Goal: Task Accomplishment & Management: Manage account settings

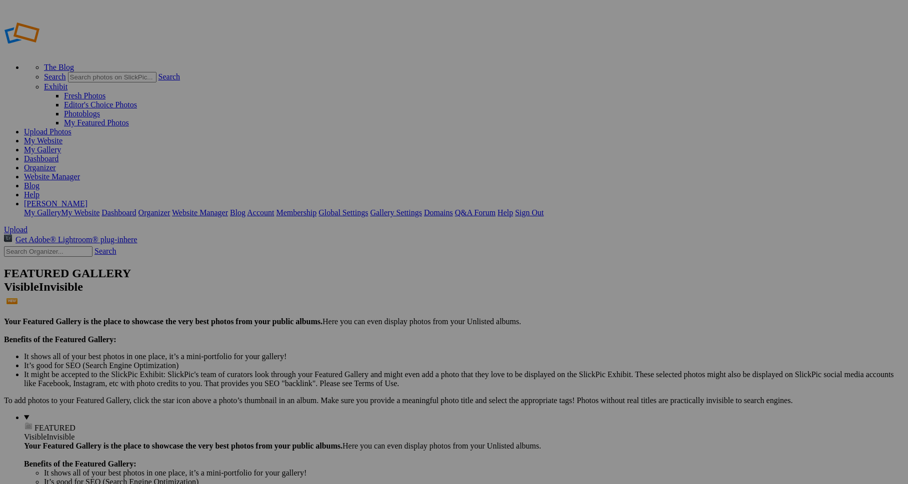
type input "[GEOGRAPHIC_DATA]"
click at [364, 292] on span "Create" at bounding box center [353, 296] width 21 height 8
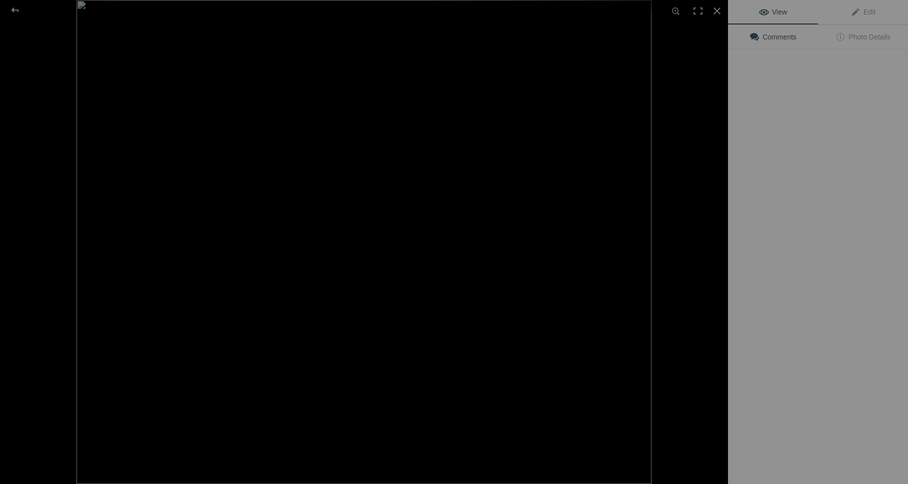
click at [286, 168] on img at bounding box center [363, 242] width 575 height 484
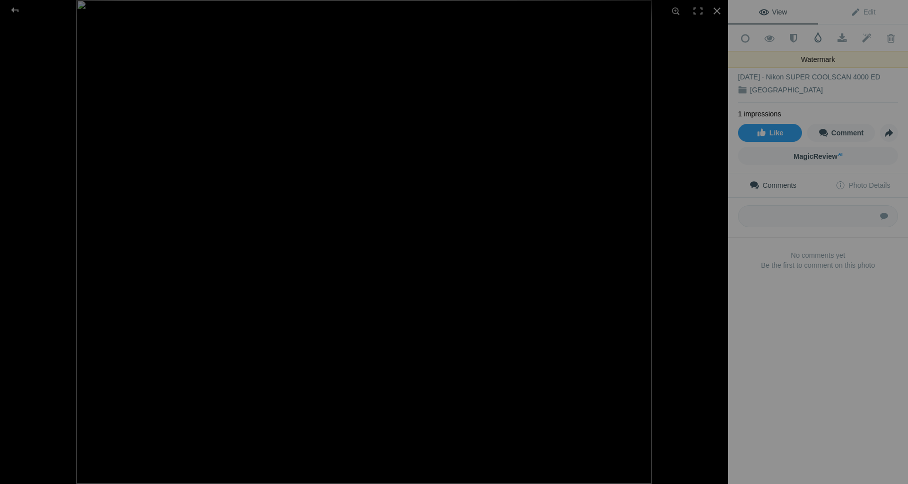
click at [817, 38] on span at bounding box center [818, 37] width 10 height 10
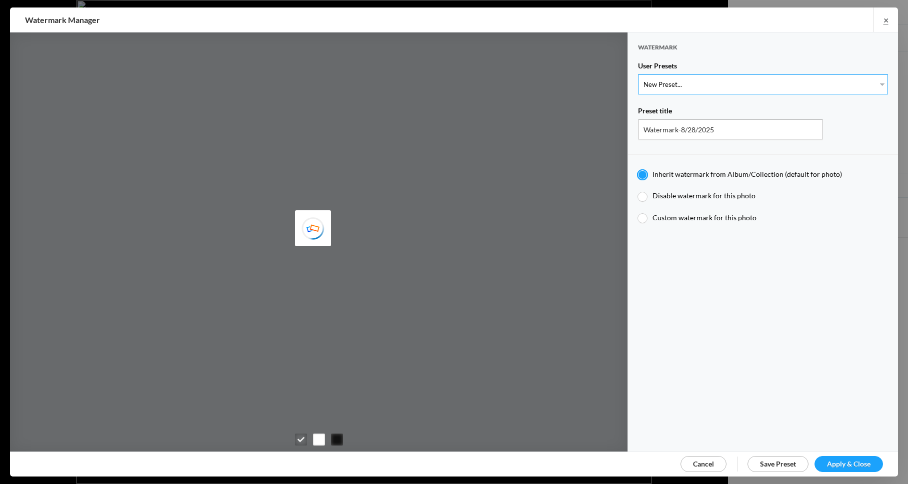
select select "1: Object"
type input "Watermark-7/22/2025"
radio input "false"
radio input "true"
type input "[PERSON_NAME]"
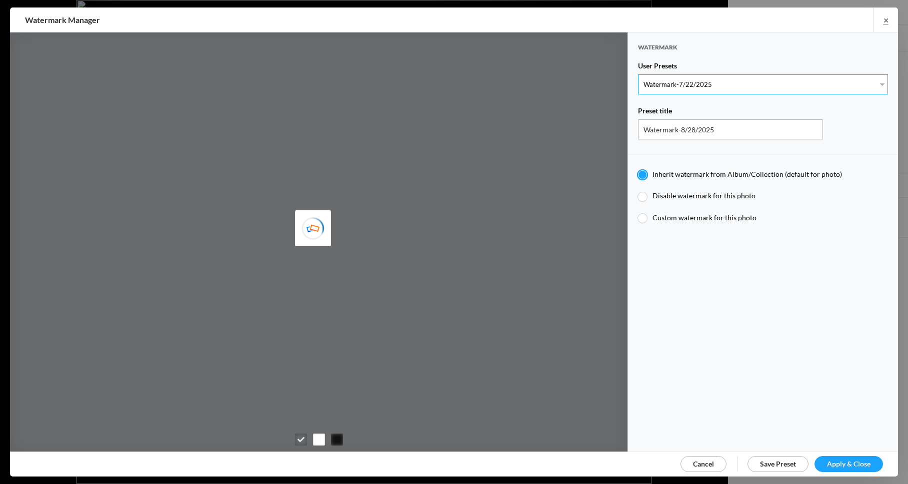
radio input "false"
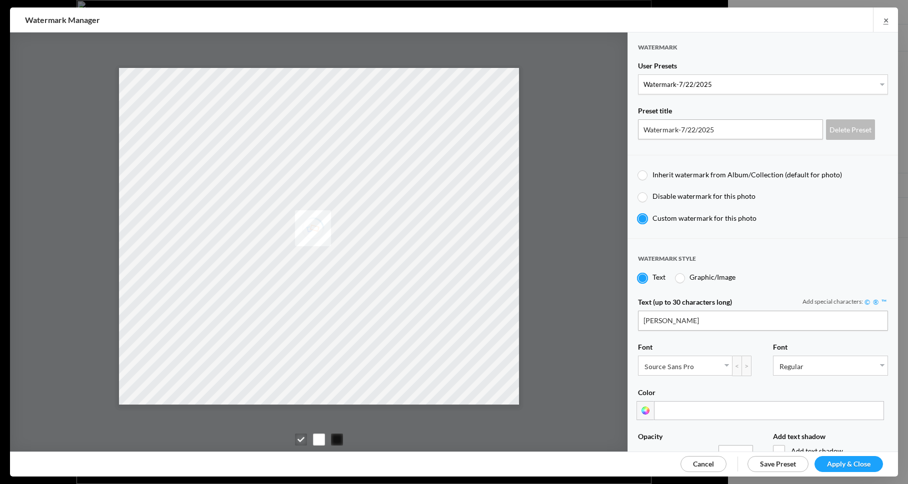
click at [844, 461] on span "Apply & Close" at bounding box center [848, 464] width 43 height 8
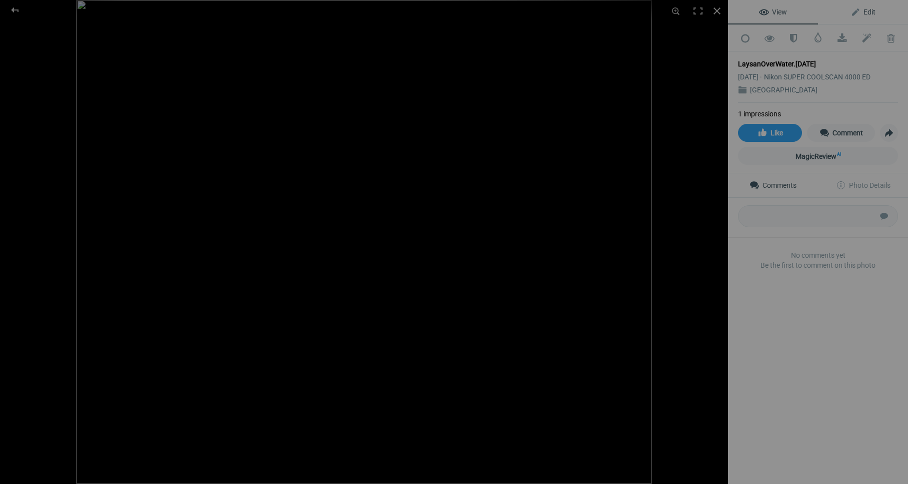
click at [868, 8] on span "Edit" at bounding box center [862, 12] width 25 height 8
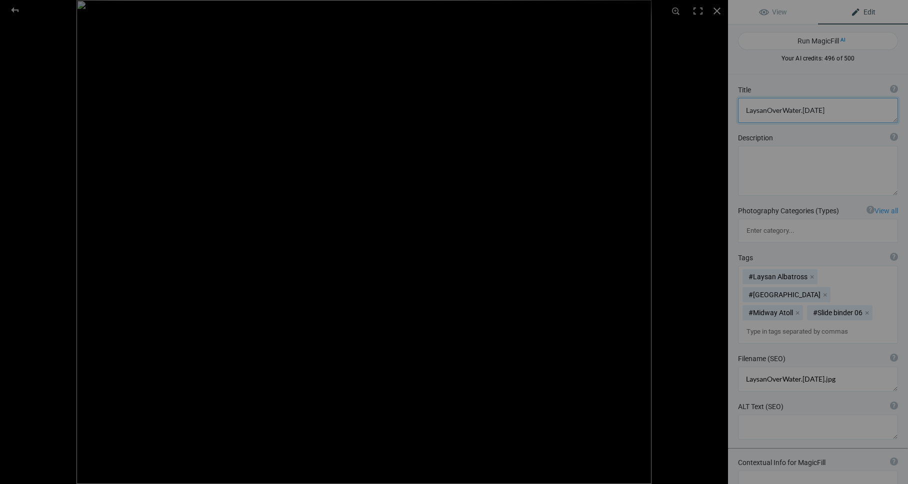
drag, startPoint x: 826, startPoint y: 109, endPoint x: 832, endPoint y: 111, distance: 6.0
click at [826, 111] on textarea at bounding box center [818, 110] width 160 height 25
type textarea "Laysan Albatross"
click at [717, 8] on div at bounding box center [717, 11] width 22 height 22
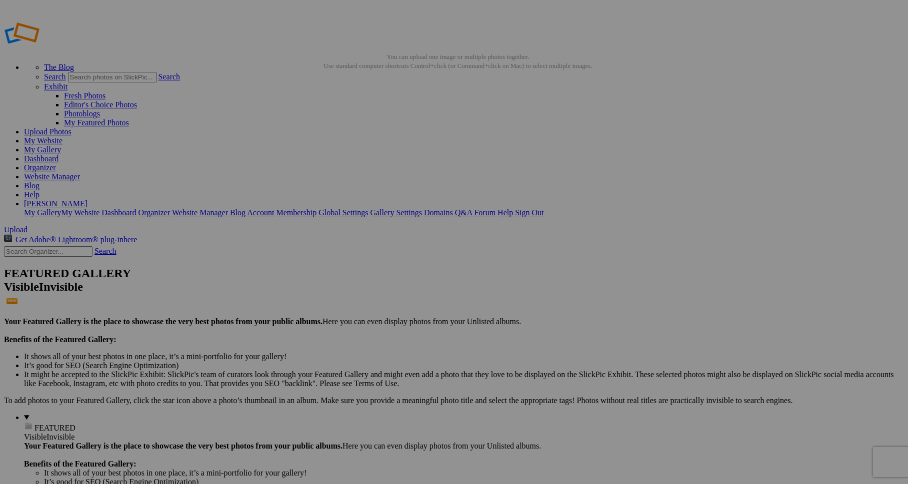
click at [279, 159] on img at bounding box center [278, 148] width 75 height 49
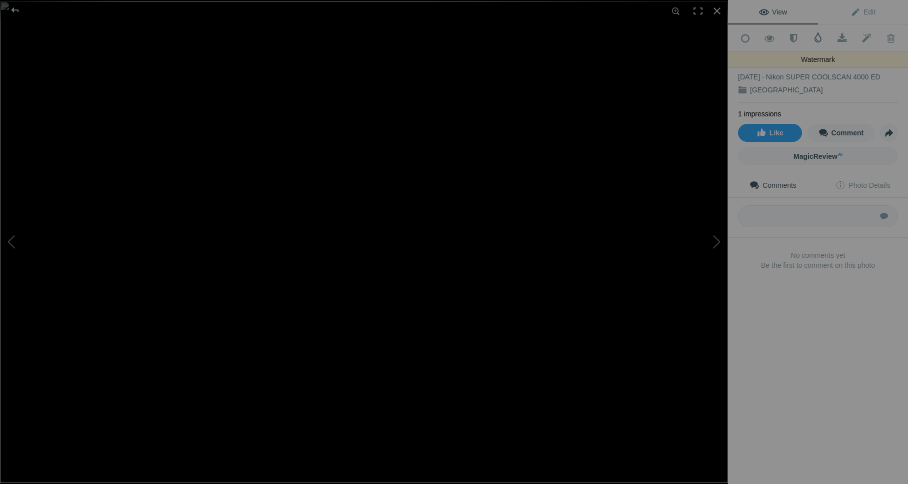
click at [817, 38] on span at bounding box center [818, 37] width 10 height 10
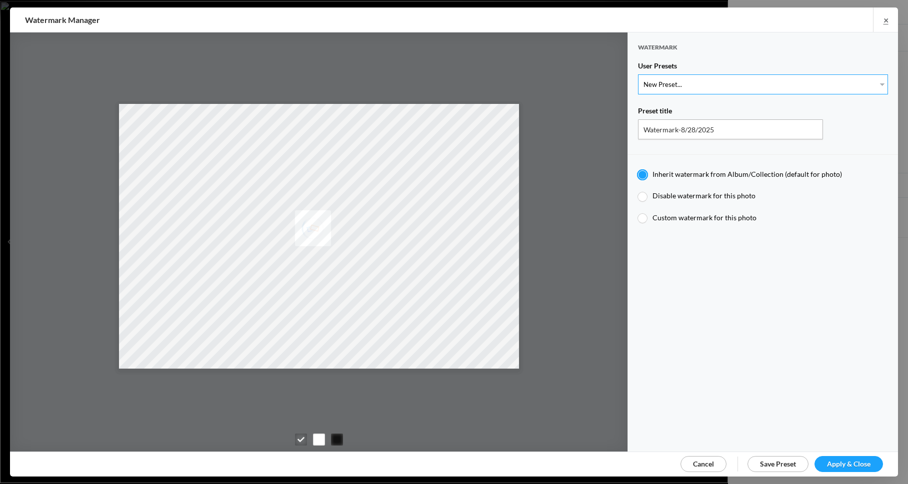
select select "1: Object"
type input "Watermark-7/22/2025"
radio input "false"
radio input "true"
type input "[PERSON_NAME]"
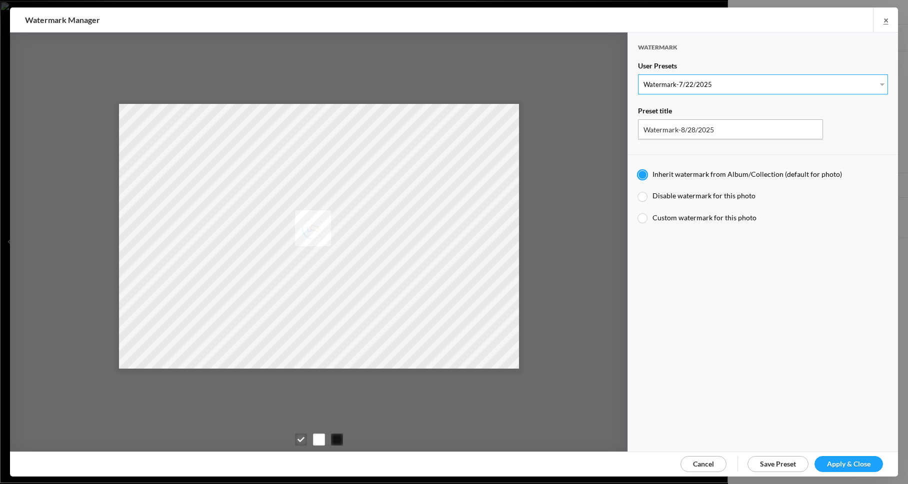
radio input "false"
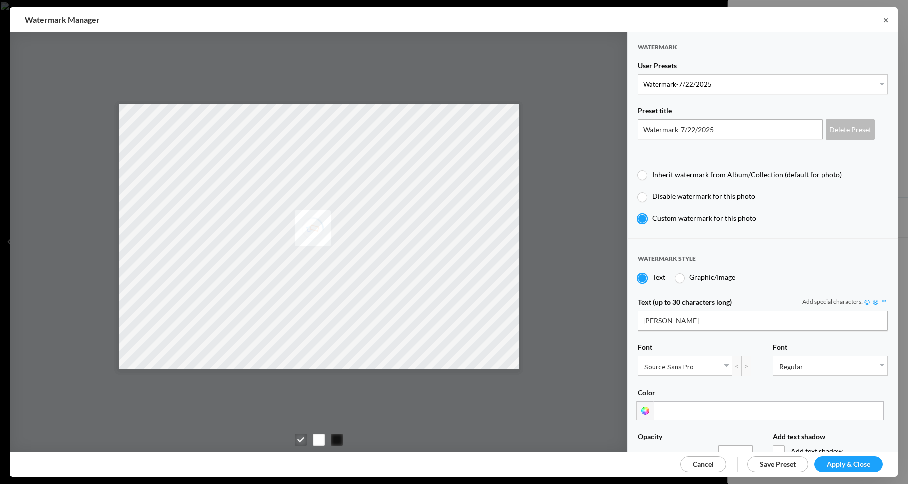
click at [862, 461] on span "Apply & Close" at bounding box center [848, 464] width 43 height 8
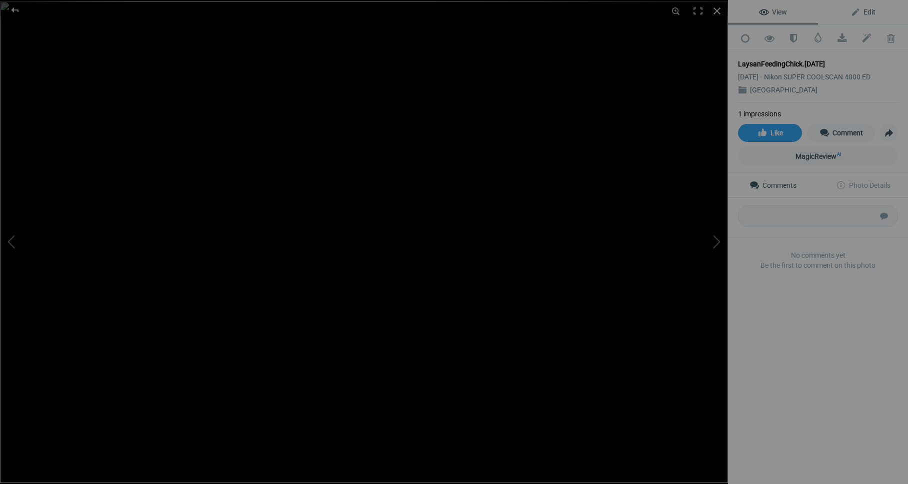
click at [868, 11] on span "Edit" at bounding box center [862, 12] width 25 height 8
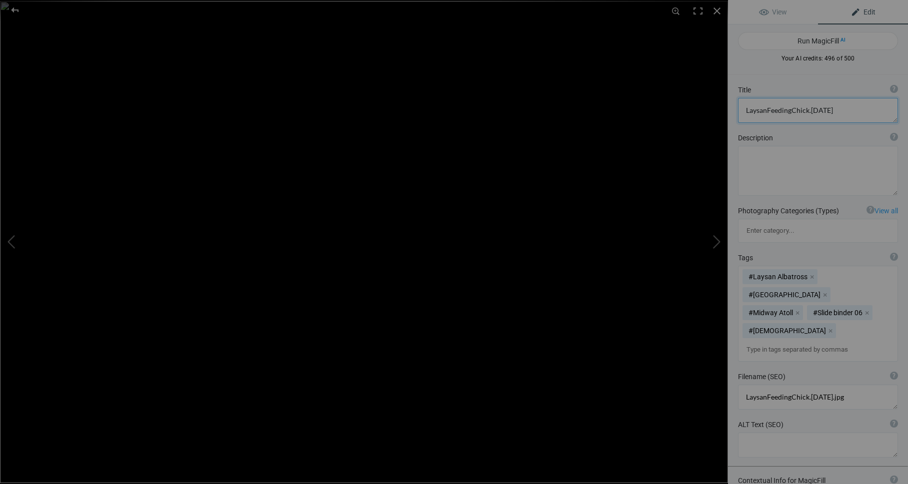
click at [836, 113] on textarea at bounding box center [818, 110] width 160 height 25
click at [767, 110] on textarea at bounding box center [818, 110] width 160 height 25
click at [823, 107] on textarea at bounding box center [818, 107] width 160 height 25
type textarea "Laysan Albatross Feeding [DEMOGRAPHIC_DATA]"
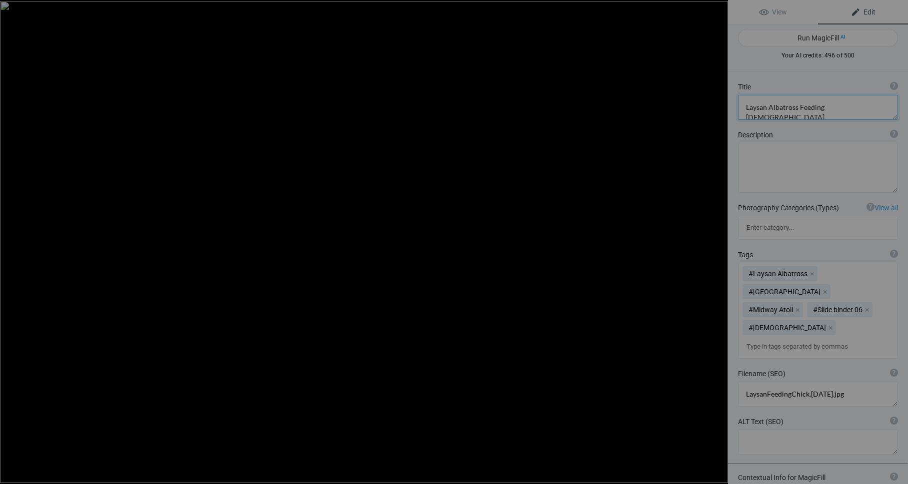
scroll to position [4, 0]
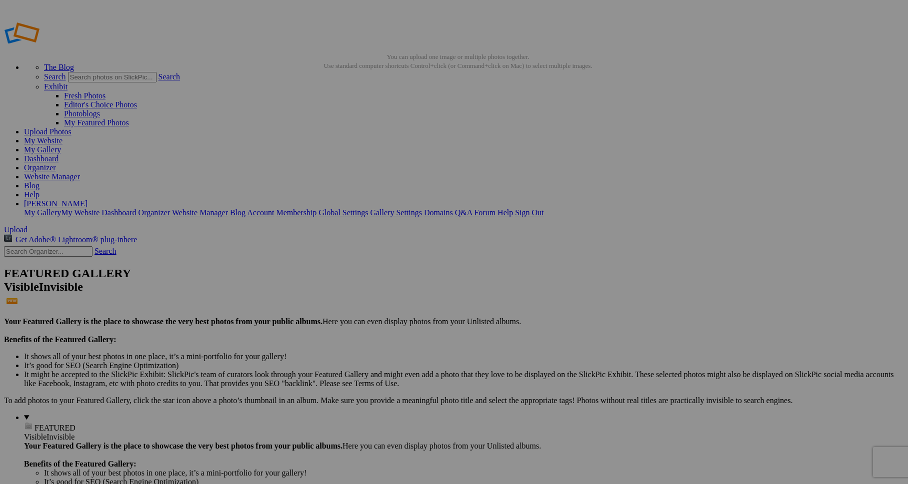
click at [27, 225] on span "Upload" at bounding box center [15, 229] width 23 height 8
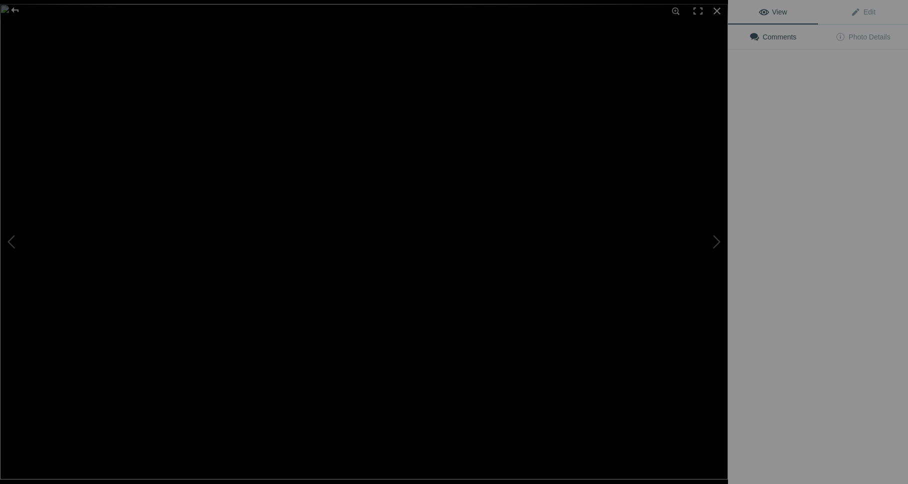
click at [281, 160] on img at bounding box center [364, 242] width 728 height 476
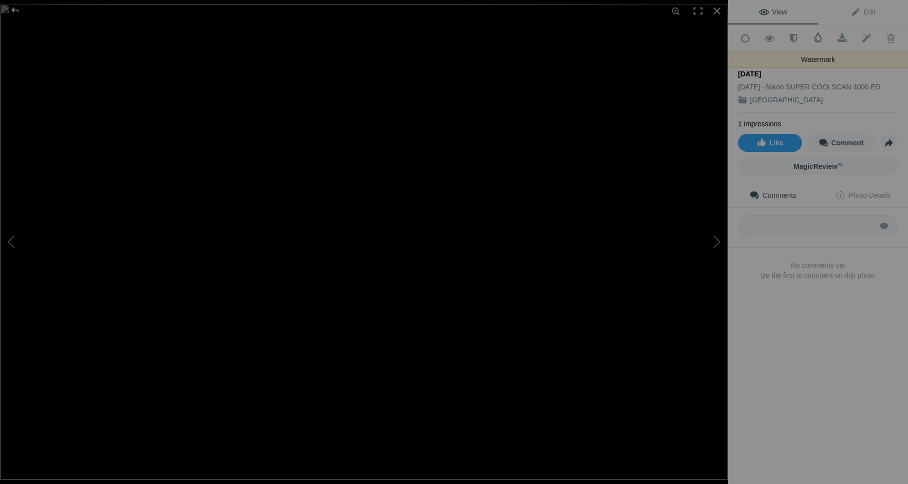
click at [817, 39] on span at bounding box center [818, 37] width 10 height 10
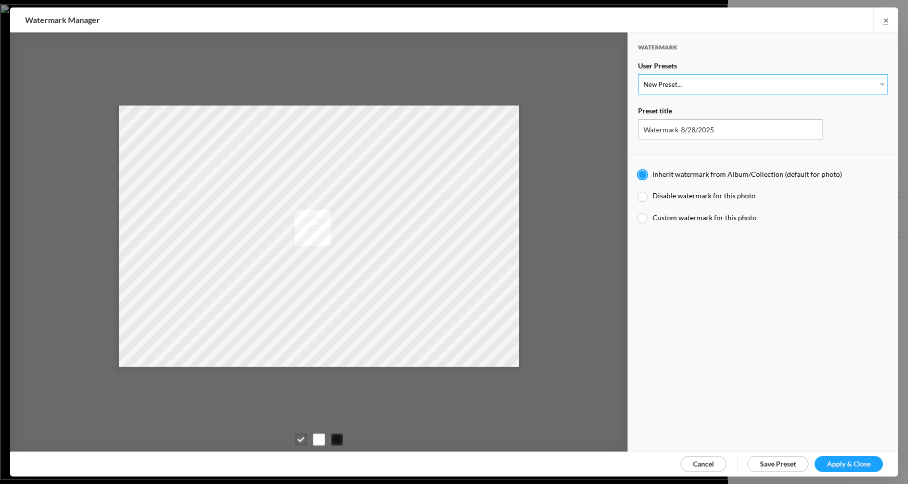
select select "1: Object"
type input "Watermark-7/22/2025"
radio input "false"
radio input "true"
type input "[PERSON_NAME]"
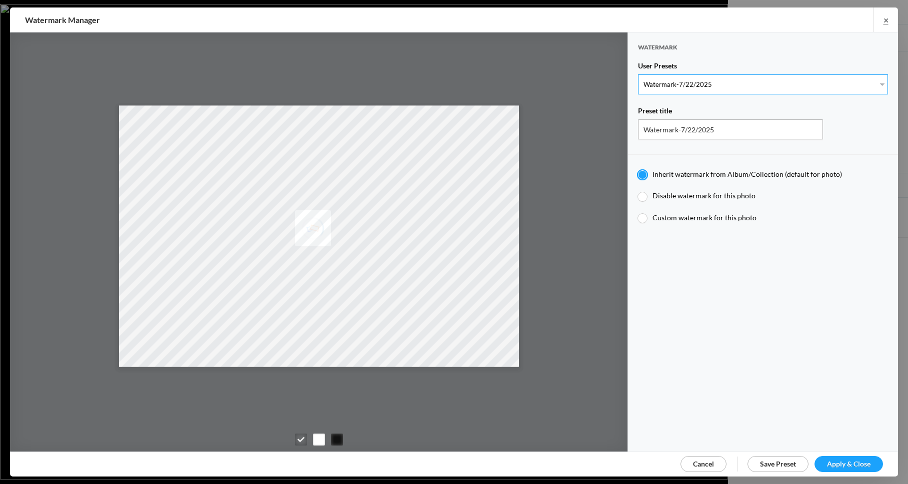
radio input "false"
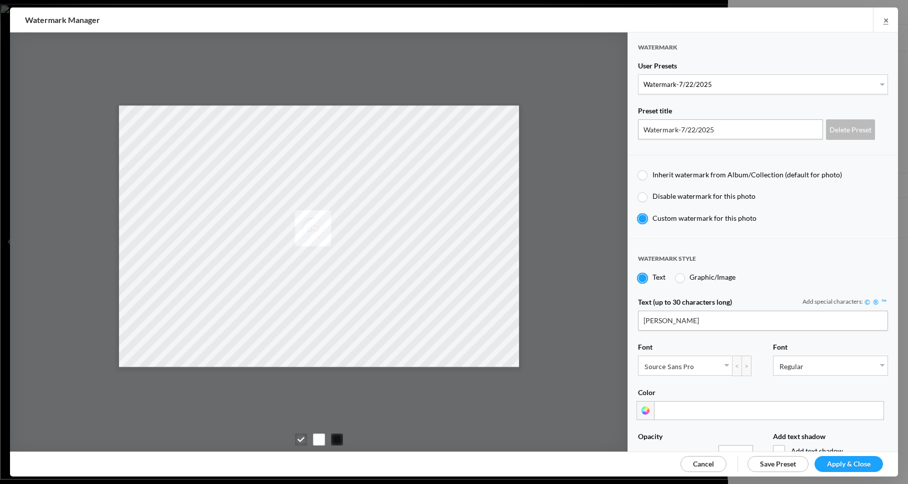
click at [319, 438] on div at bounding box center [319, 440] width 12 height 12
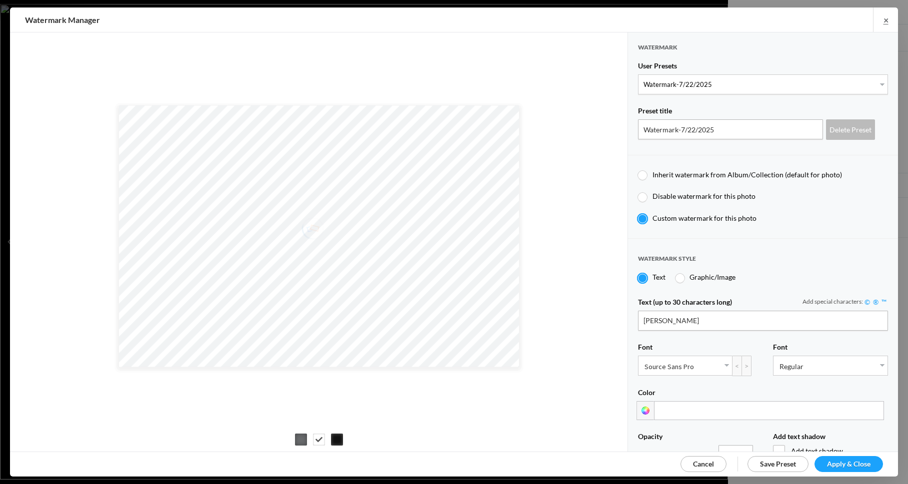
click at [836, 463] on span "Apply & Close" at bounding box center [848, 464] width 43 height 8
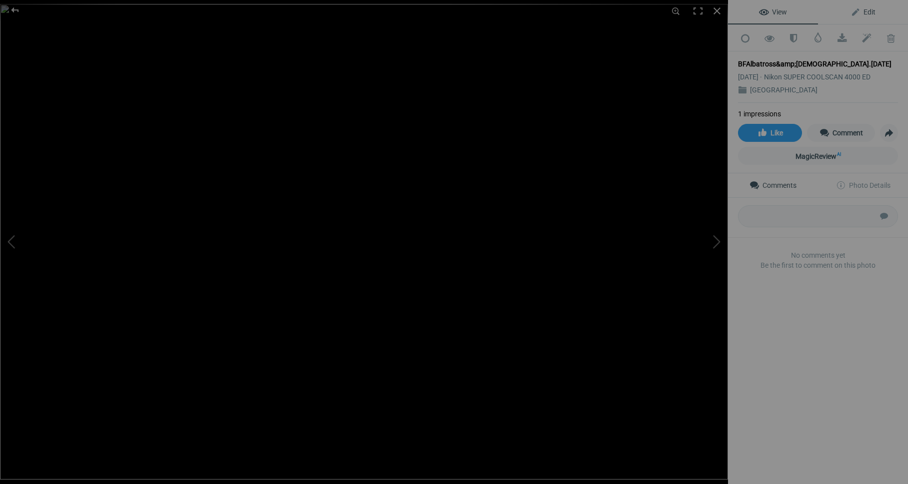
click at [869, 10] on span "Edit" at bounding box center [862, 12] width 25 height 8
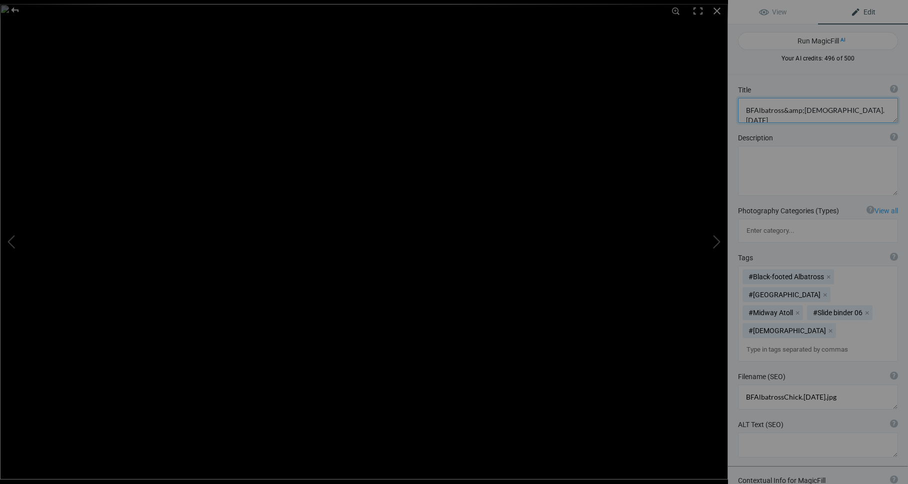
drag, startPoint x: 845, startPoint y: 111, endPoint x: 851, endPoint y: 113, distance: 6.3
click at [845, 111] on textarea at bounding box center [818, 110] width 160 height 25
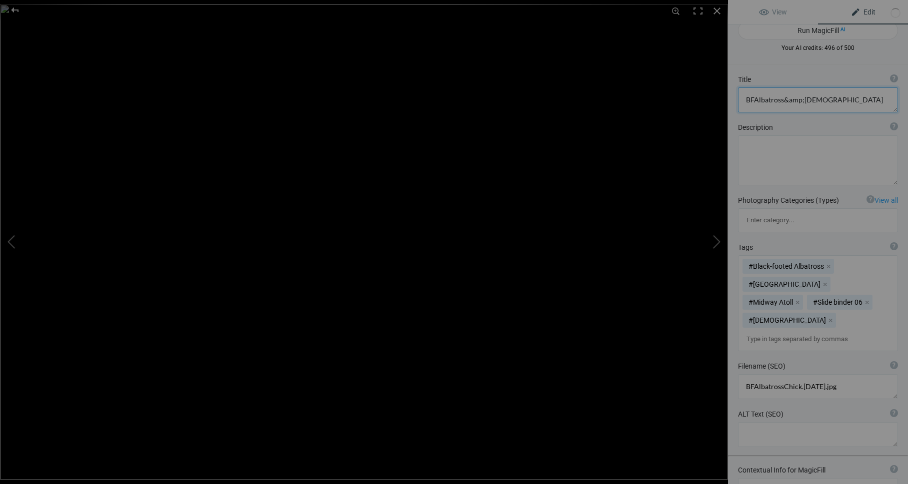
scroll to position [12, 0]
click at [750, 98] on textarea at bounding box center [818, 98] width 160 height 25
click at [839, 99] on textarea at bounding box center [818, 98] width 160 height 25
type textarea "Black-footed FAlbatross and [DEMOGRAPHIC_DATA]"
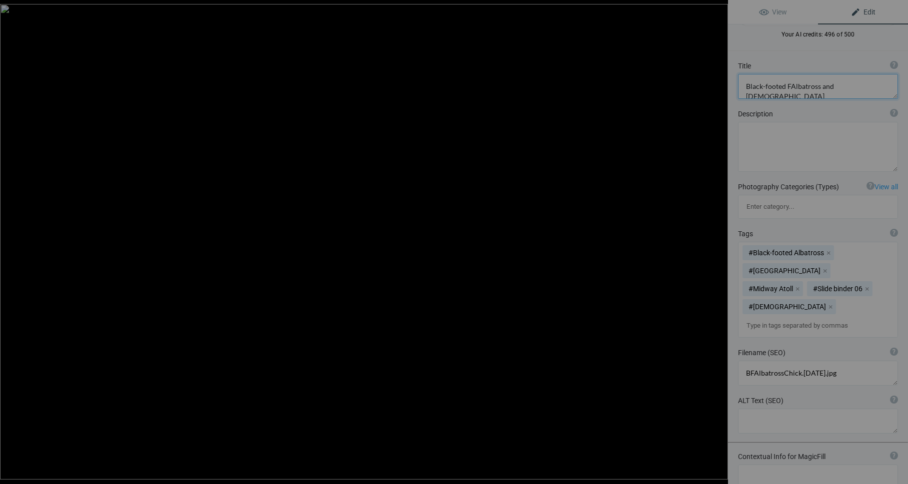
scroll to position [25, 0]
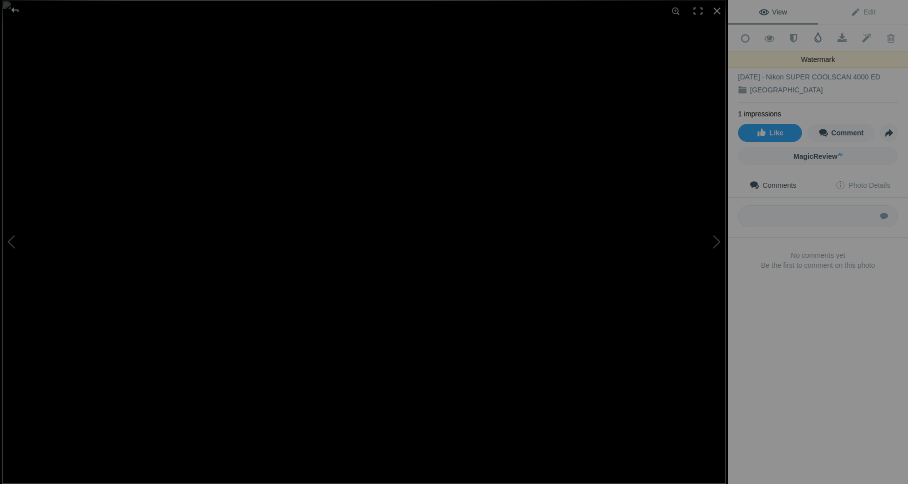
click at [818, 36] on span at bounding box center [818, 37] width 10 height 10
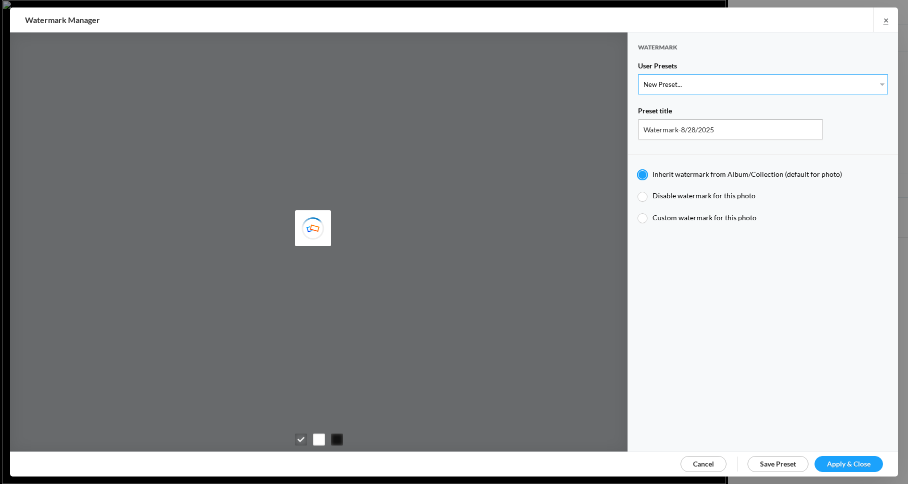
select select "1: Object"
type input "Watermark-7/22/2025"
radio input "false"
radio input "true"
type input "Jim Liskovec"
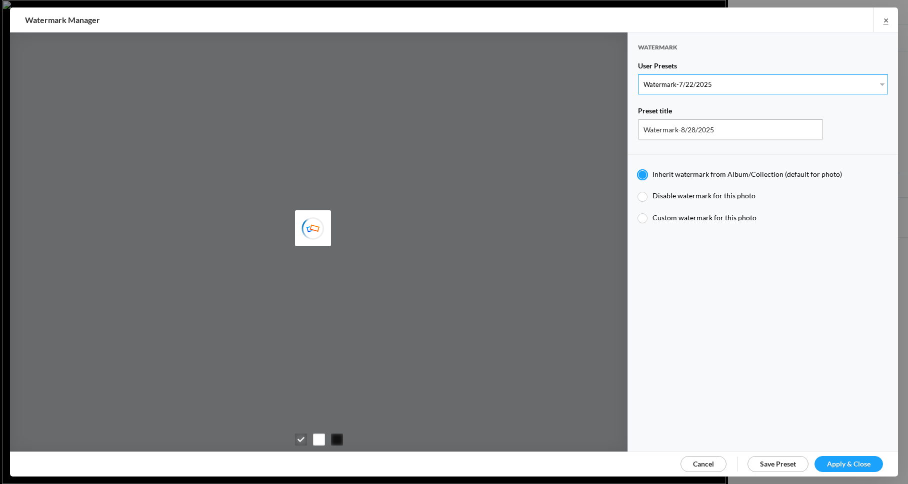
radio input "false"
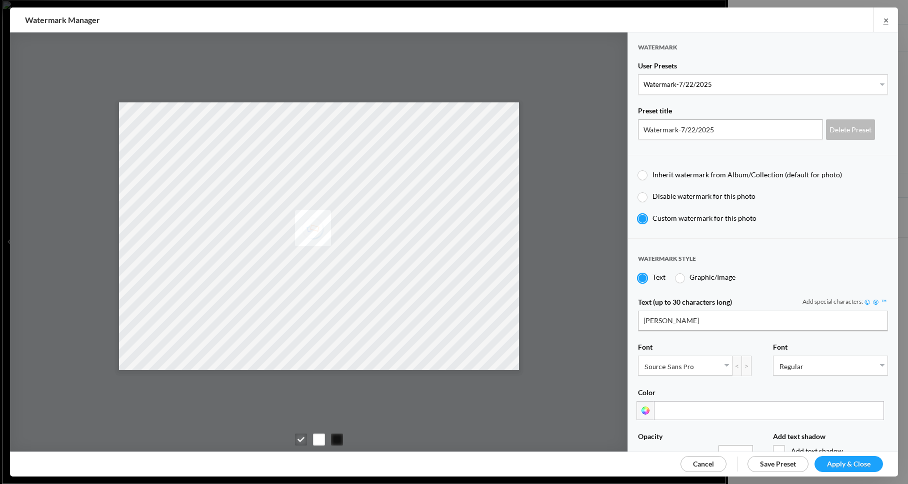
click at [850, 461] on span "Apply & Close" at bounding box center [848, 464] width 43 height 8
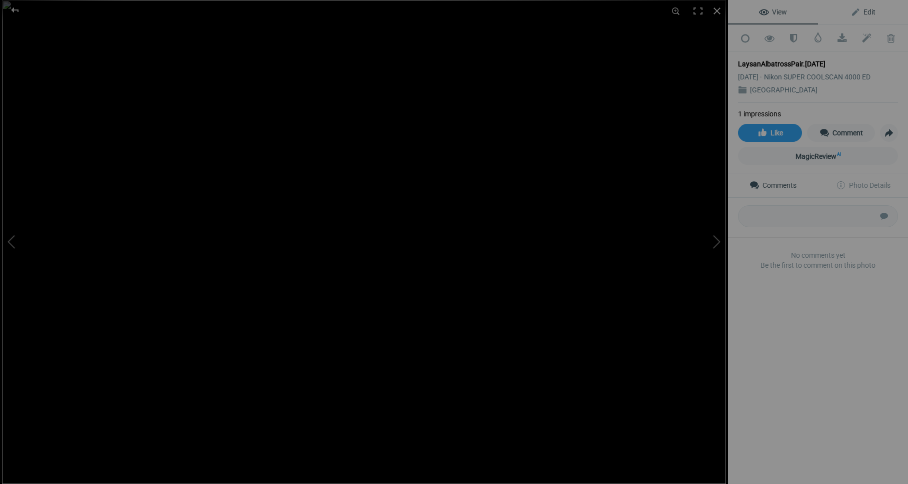
click at [872, 8] on span "Edit" at bounding box center [862, 12] width 25 height 8
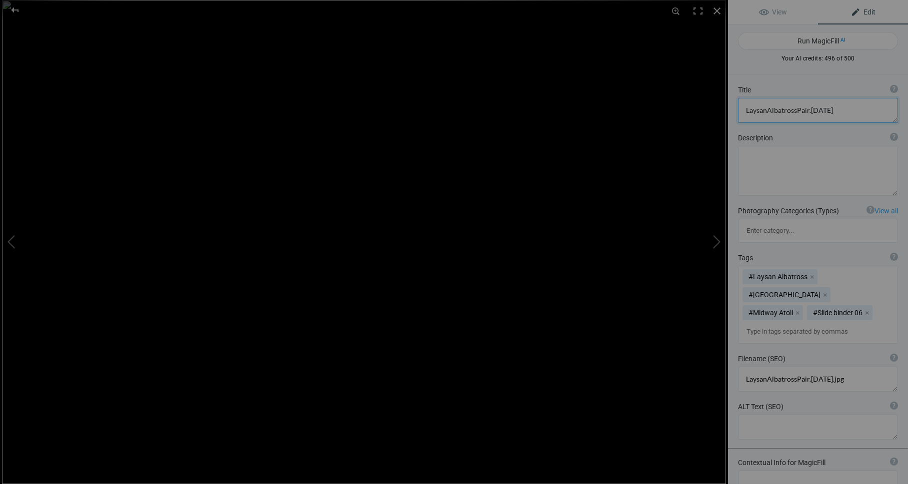
click at [841, 110] on textarea at bounding box center [818, 110] width 160 height 25
drag, startPoint x: 767, startPoint y: 111, endPoint x: 773, endPoint y: 112, distance: 6.1
click at [767, 111] on textarea at bounding box center [818, 110] width 160 height 25
click at [798, 111] on textarea at bounding box center [818, 110] width 160 height 25
type textarea "Laysan Albatross Pair"
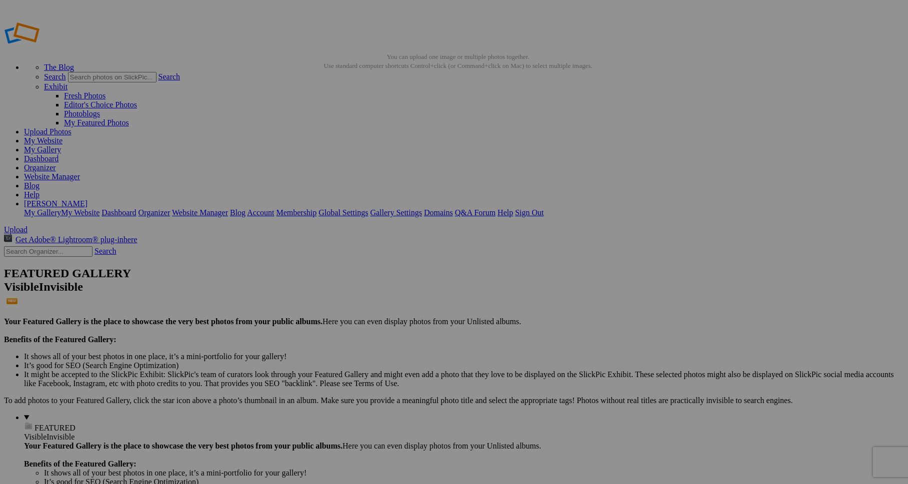
drag, startPoint x: 191, startPoint y: 148, endPoint x: 197, endPoint y: 144, distance: 6.5
click at [290, 159] on img at bounding box center [278, 149] width 75 height 49
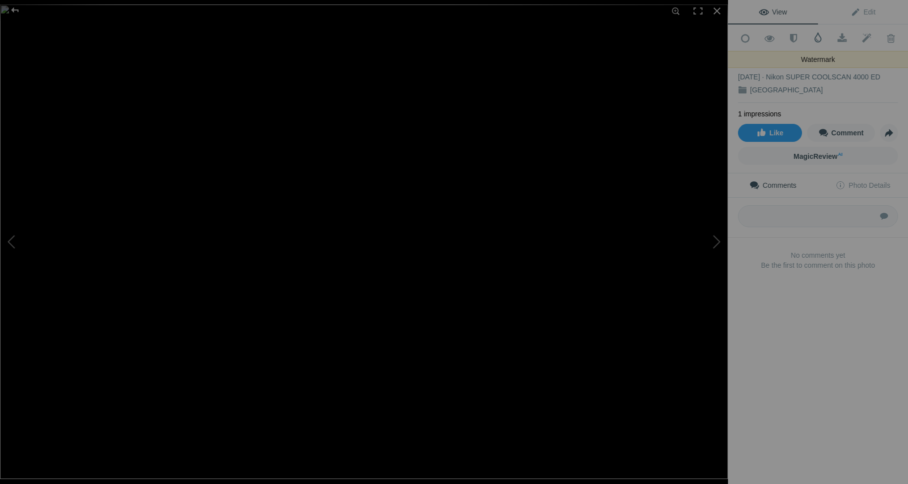
click at [817, 35] on span at bounding box center [818, 37] width 10 height 10
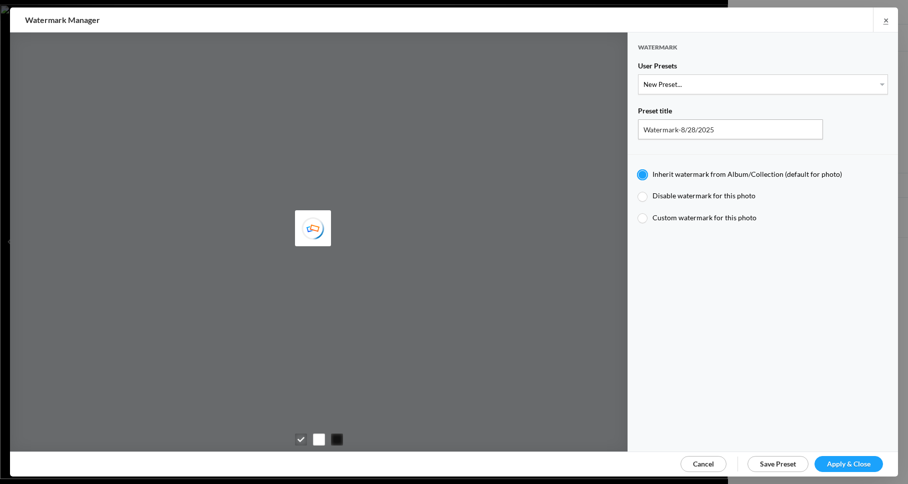
type input "JimLiskovec"
select select "1: Object"
type input "Watermark-7/22/2025"
radio input "false"
radio input "true"
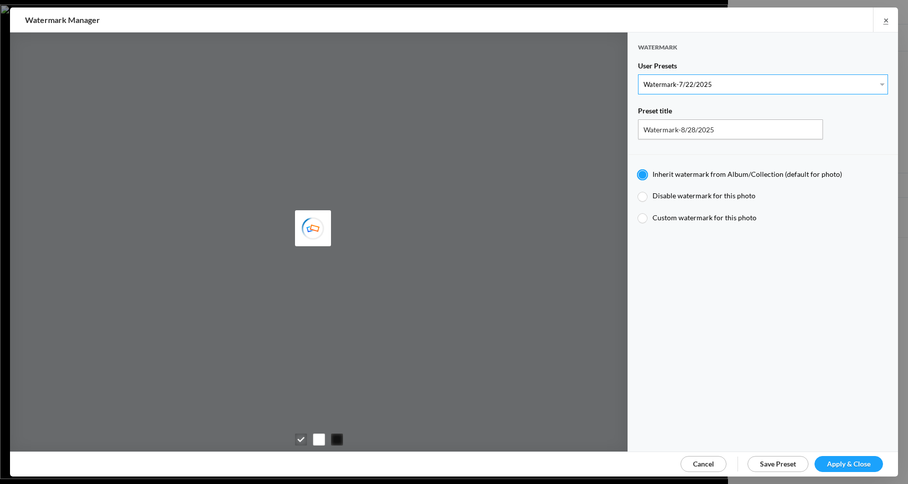
type input "[PERSON_NAME]"
radio input "false"
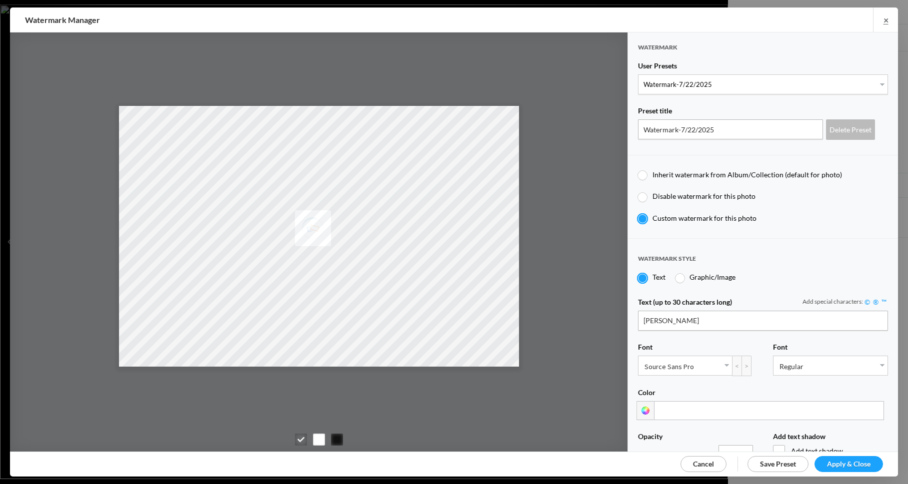
click at [852, 461] on span "Apply & Close" at bounding box center [848, 464] width 43 height 8
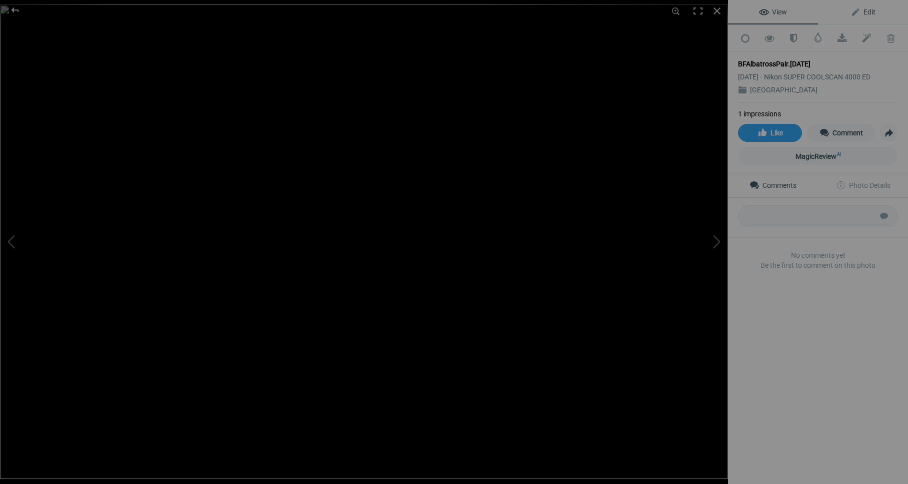
click at [871, 10] on span "Edit" at bounding box center [862, 12] width 25 height 8
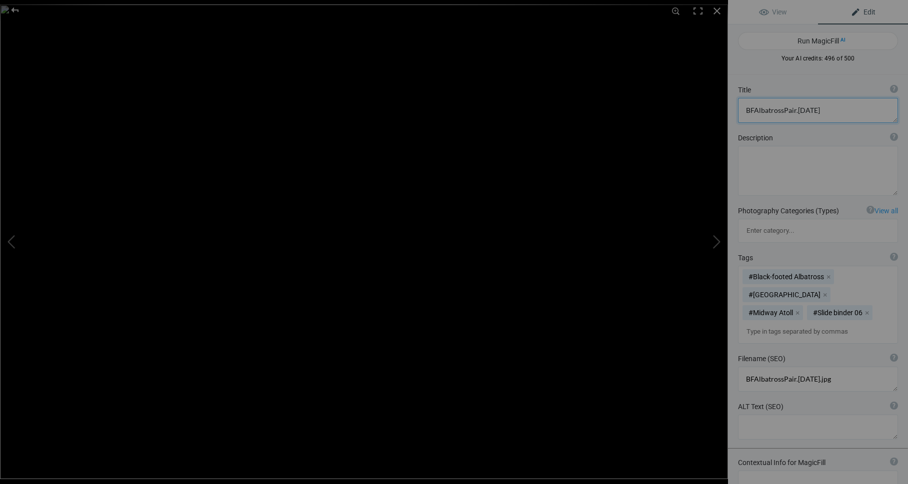
drag, startPoint x: 819, startPoint y: 110, endPoint x: 827, endPoint y: 112, distance: 8.9
click at [819, 110] on textarea at bounding box center [818, 110] width 160 height 25
click at [754, 111] on textarea at bounding box center [818, 110] width 160 height 25
click at [782, 111] on textarea at bounding box center [818, 110] width 160 height 25
click at [753, 110] on textarea at bounding box center [818, 110] width 160 height 25
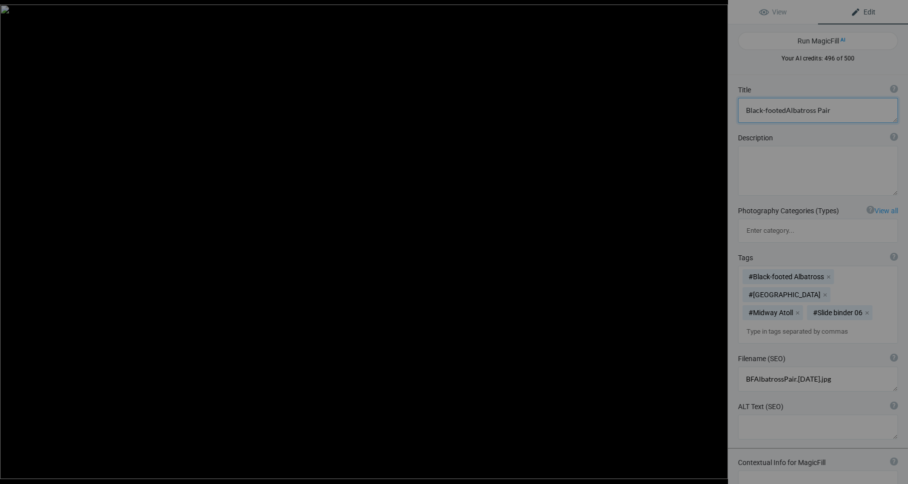
type textarea "Black-footed Albatross Pair"
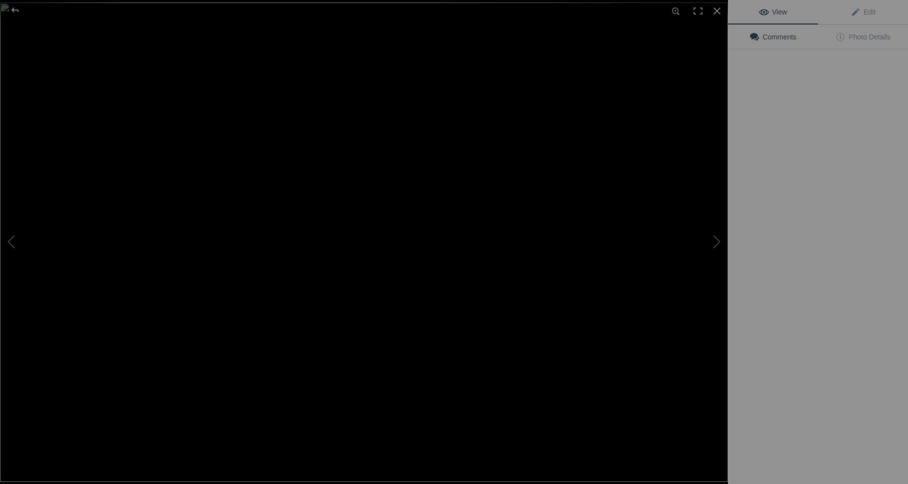
click at [261, 159] on img at bounding box center [364, 242] width 728 height 480
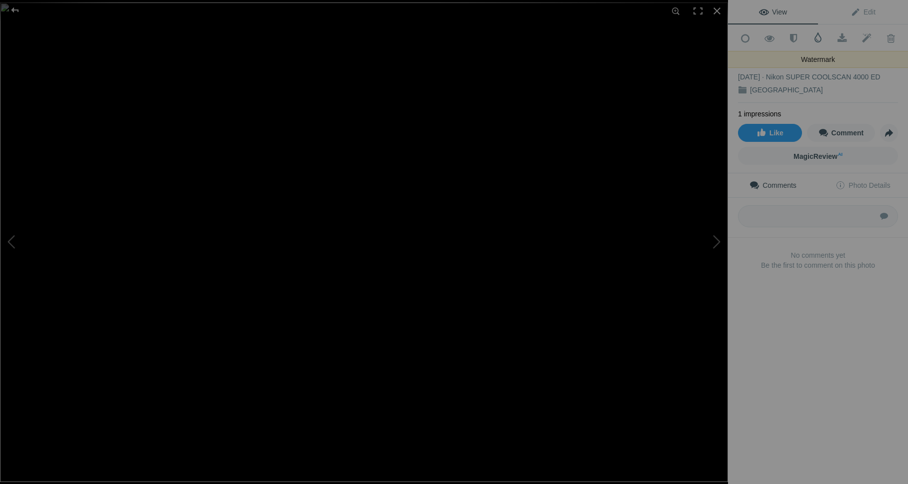
click at [820, 37] on span at bounding box center [818, 37] width 10 height 10
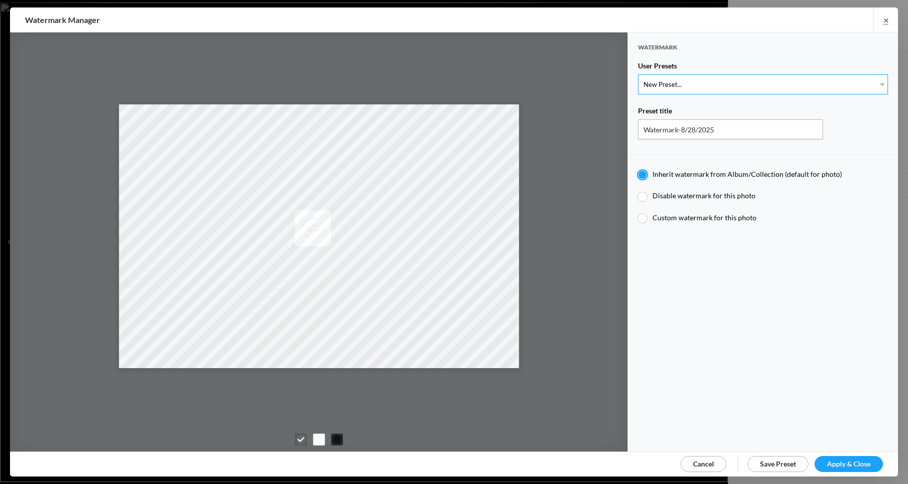
select select "1: Object"
type input "Watermark-7/22/2025"
radio input "false"
radio input "true"
type input "Jim Liskovec"
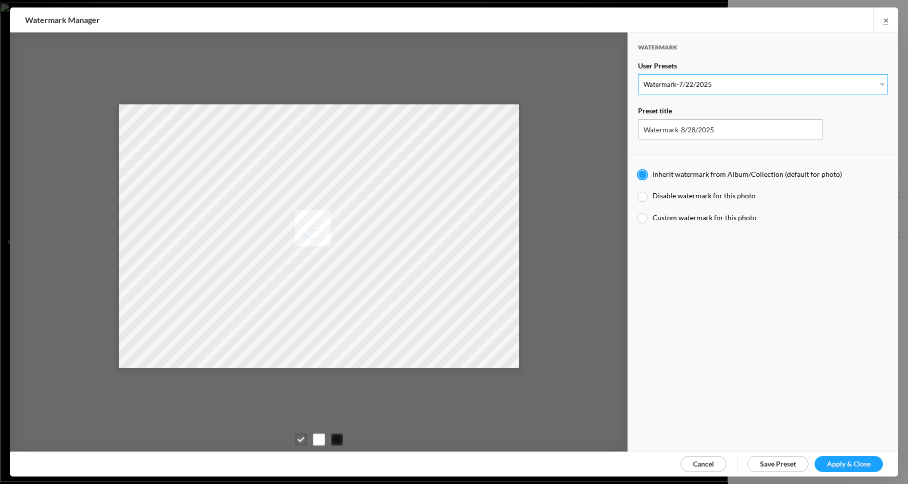
radio input "false"
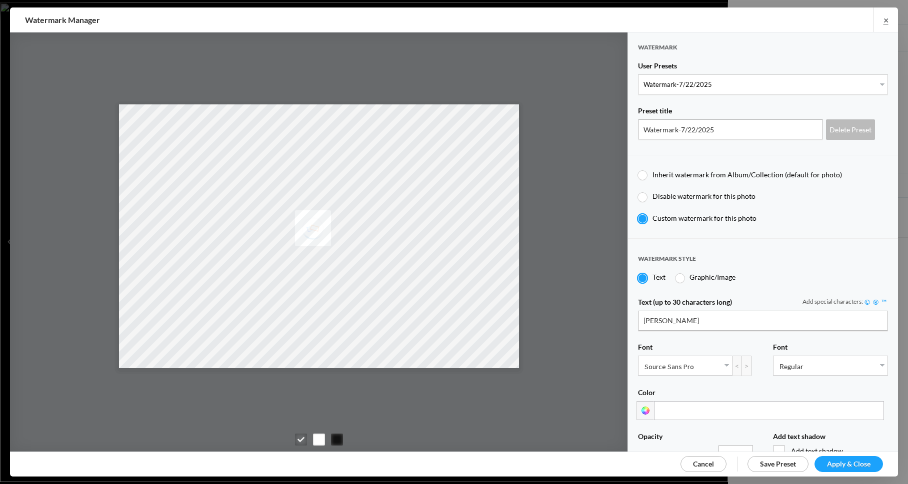
click at [848, 463] on span "Apply & Close" at bounding box center [848, 464] width 43 height 8
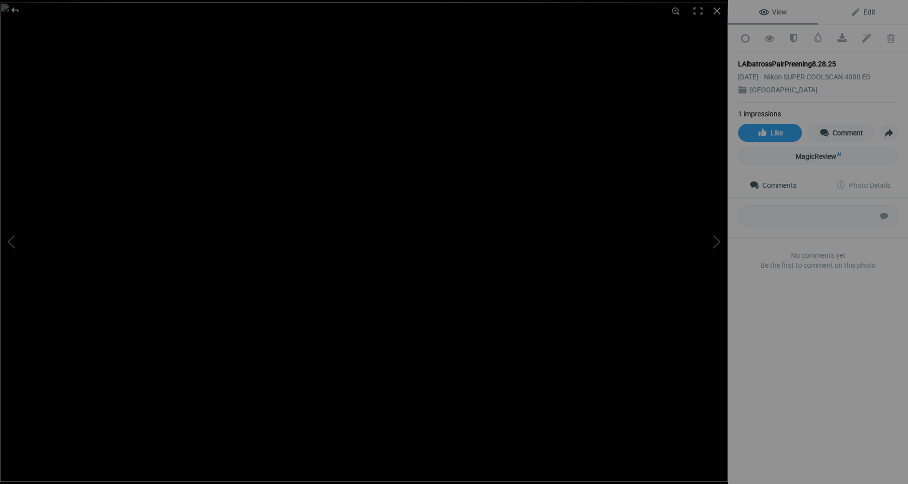
drag, startPoint x: 868, startPoint y: 10, endPoint x: 865, endPoint y: 17, distance: 7.6
click at [868, 10] on span "Edit" at bounding box center [862, 12] width 25 height 8
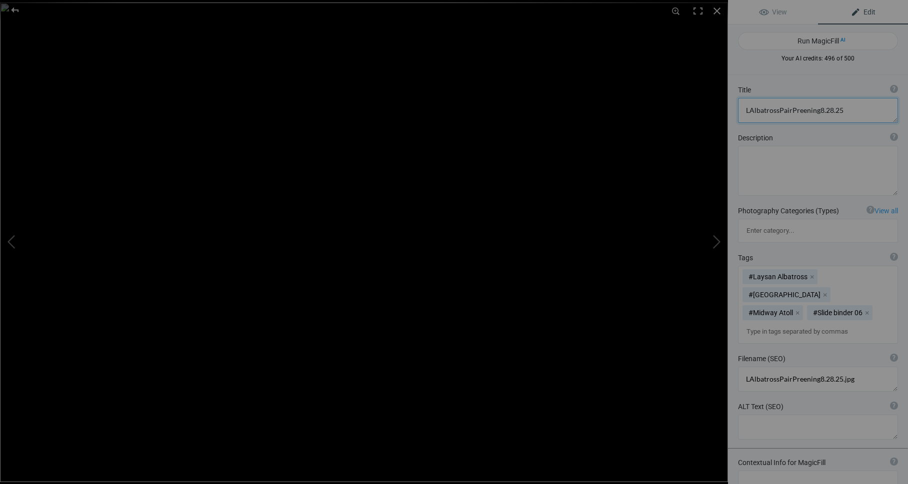
click at [792, 121] on textarea at bounding box center [818, 110] width 160 height 25
click at [749, 109] on textarea at bounding box center [818, 110] width 160 height 25
click at [798, 110] on textarea at bounding box center [818, 110] width 160 height 25
click at [810, 110] on textarea at bounding box center [818, 110] width 160 height 25
click at [865, 112] on textarea at bounding box center [818, 110] width 160 height 25
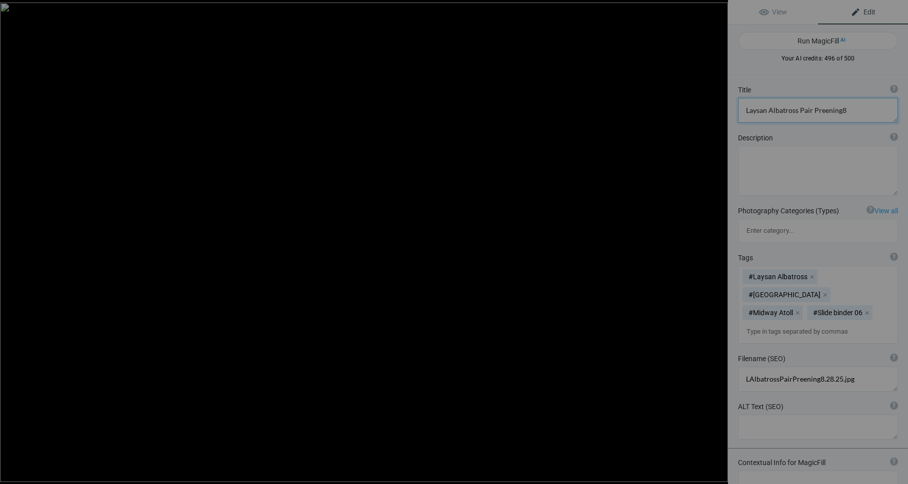
type textarea "Laysan Albatross Pair Preening"
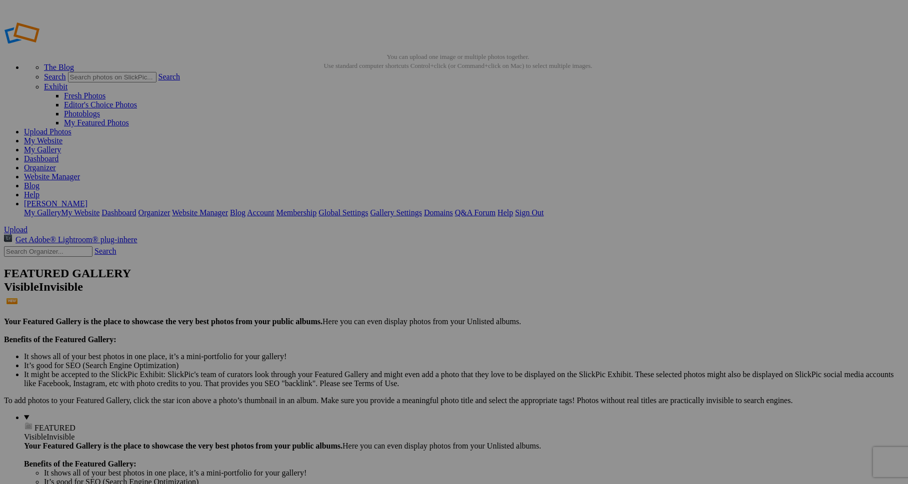
click at [280, 162] on img at bounding box center [278, 149] width 50 height 75
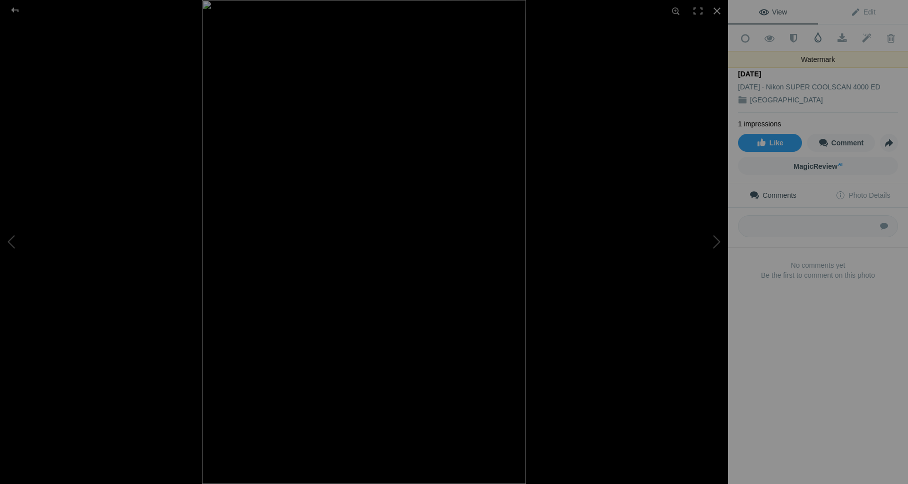
click at [819, 38] on span at bounding box center [818, 37] width 10 height 10
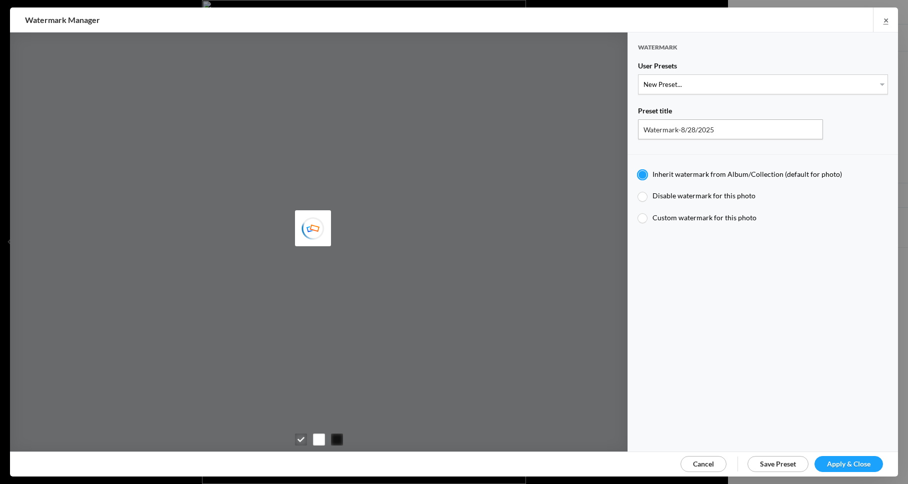
type input "JimLiskovec"
select select "1: Object"
type input "Watermark-7/22/2025"
radio input "false"
radio input "true"
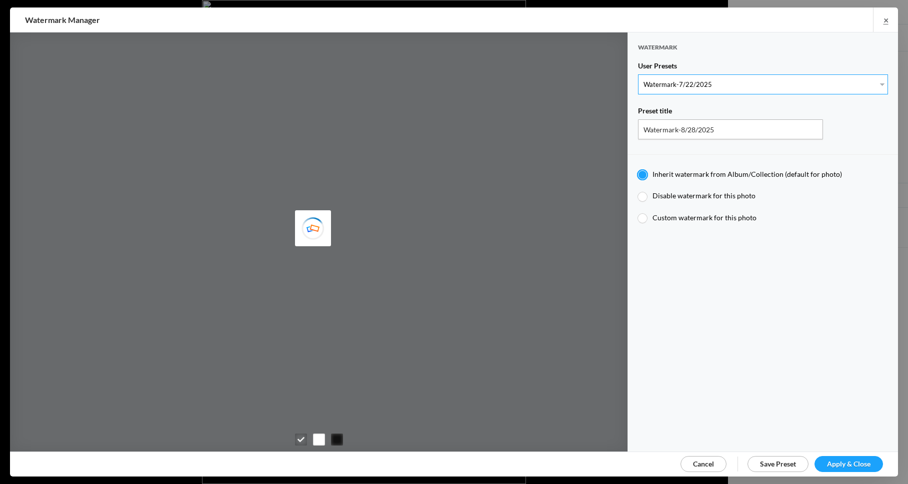
type input "[PERSON_NAME]"
radio input "false"
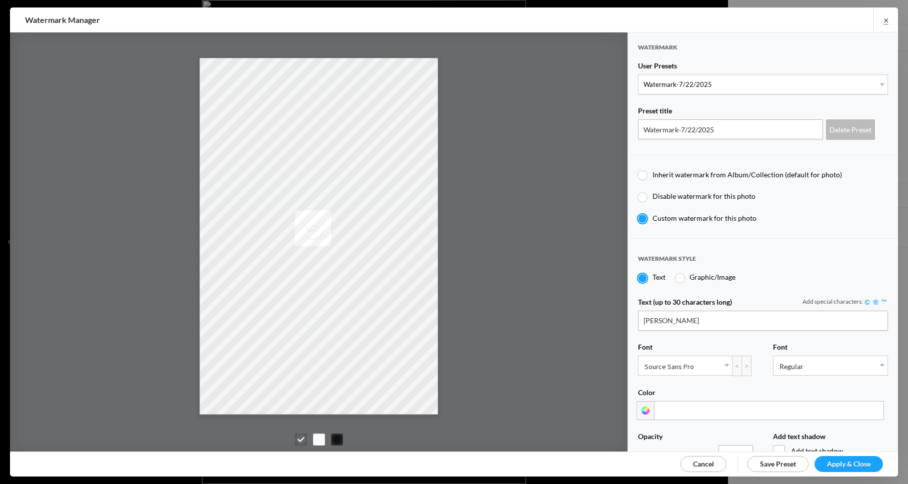
click at [859, 462] on span "Apply & Close" at bounding box center [848, 464] width 43 height 8
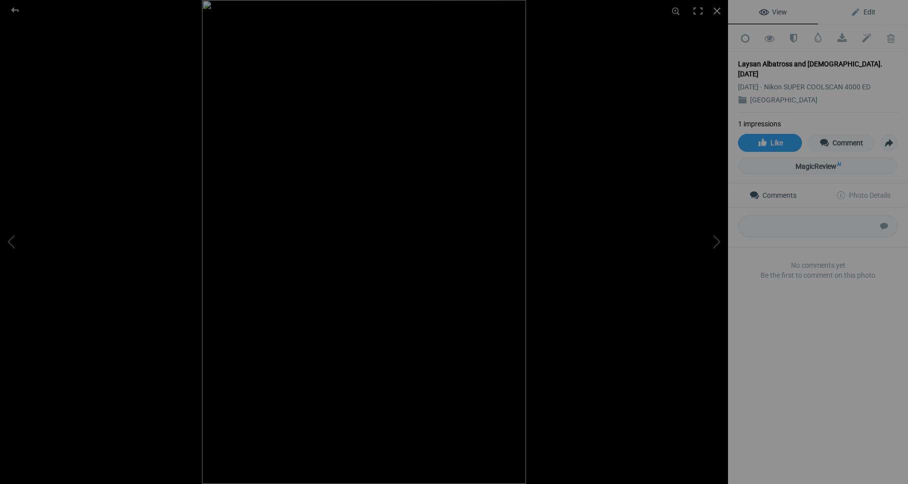
click at [873, 10] on span "Edit" at bounding box center [862, 12] width 25 height 8
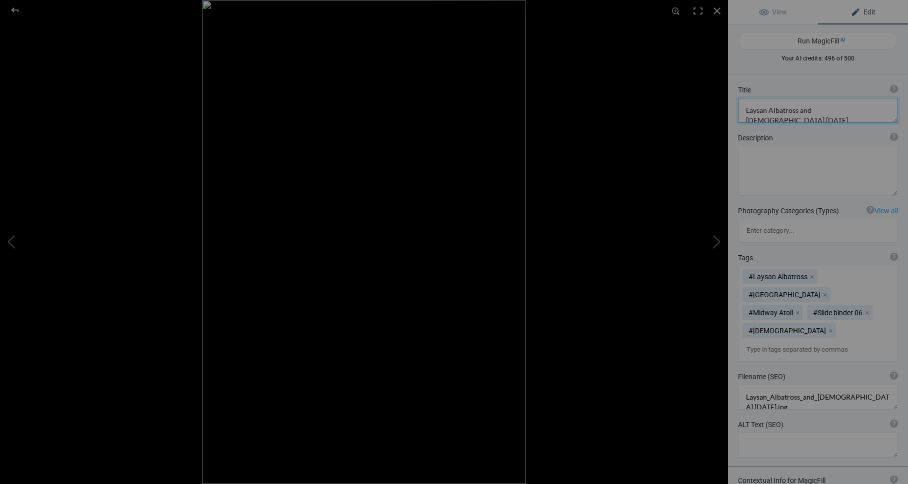
drag, startPoint x: 855, startPoint y: 109, endPoint x: 867, endPoint y: 109, distance: 11.5
click at [855, 109] on textarea at bounding box center [818, 110] width 160 height 25
type textarea "Laysan Albatross and [DEMOGRAPHIC_DATA]"
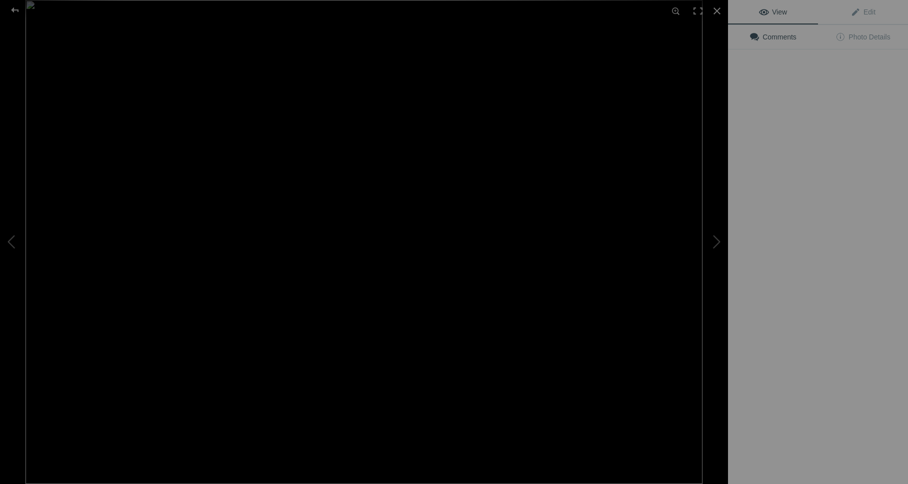
click at [270, 150] on img at bounding box center [363, 242] width 677 height 484
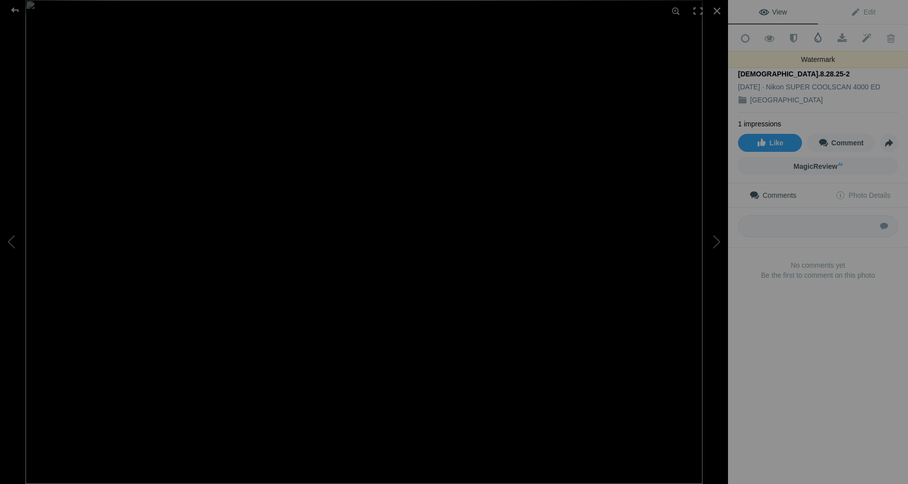
click at [818, 36] on span at bounding box center [818, 37] width 10 height 10
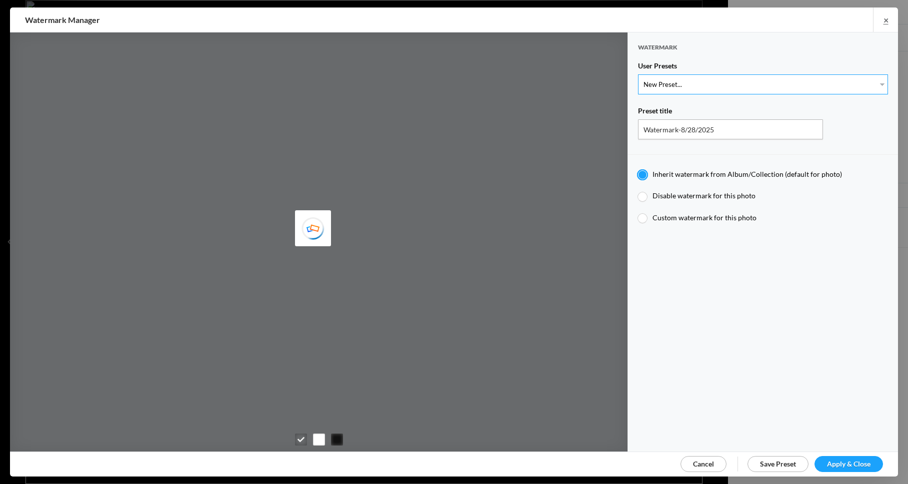
select select "1: Object"
type input "Watermark-7/22/2025"
radio input "false"
radio input "true"
type input "Jim Liskovec"
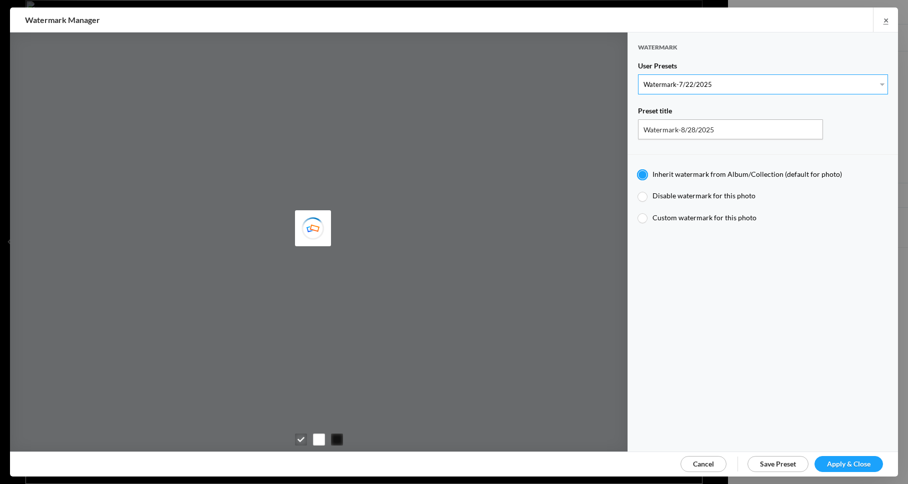
radio input "false"
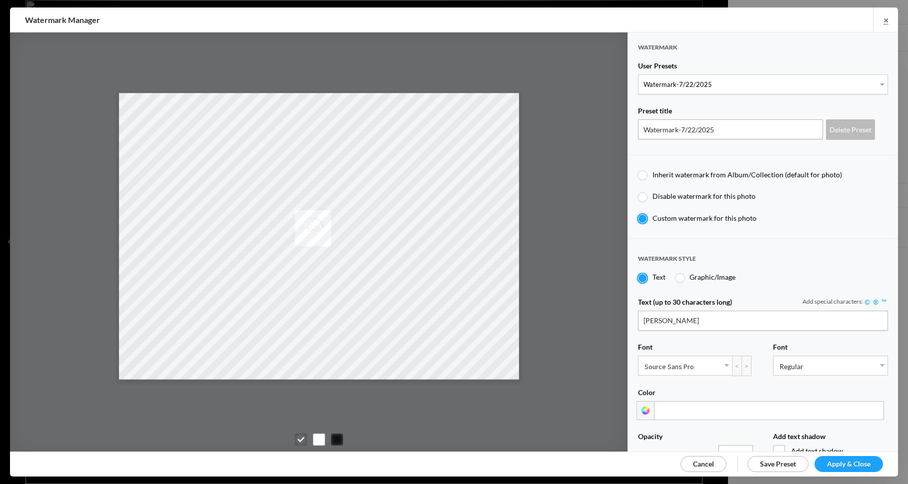
click at [855, 460] on span "Apply & Close" at bounding box center [848, 464] width 43 height 8
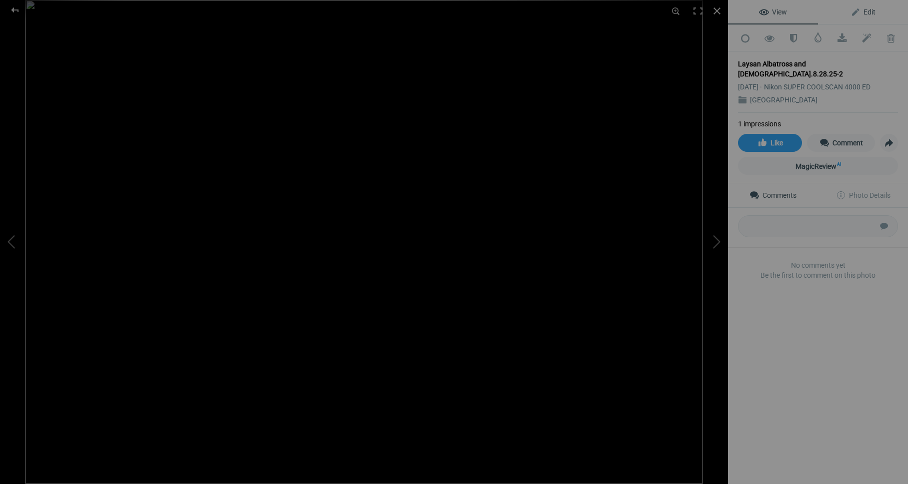
click at [871, 10] on span "Edit" at bounding box center [862, 12] width 25 height 8
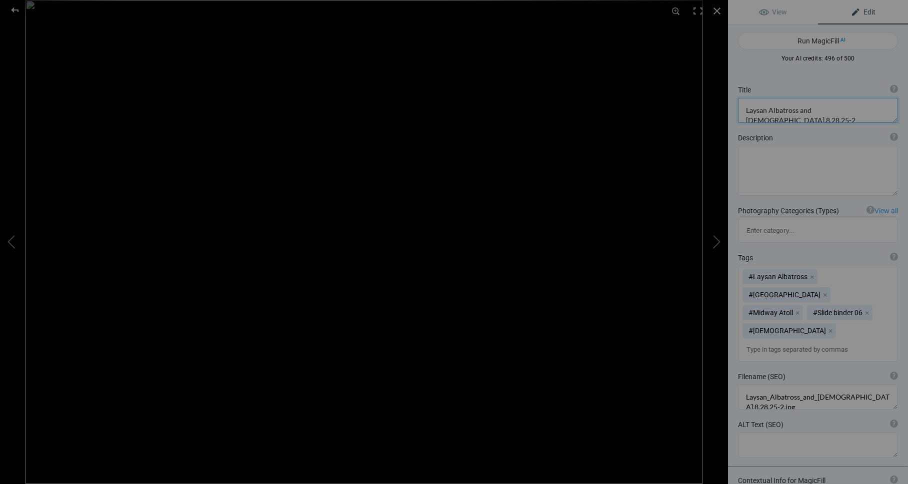
click at [858, 111] on textarea at bounding box center [818, 110] width 160 height 25
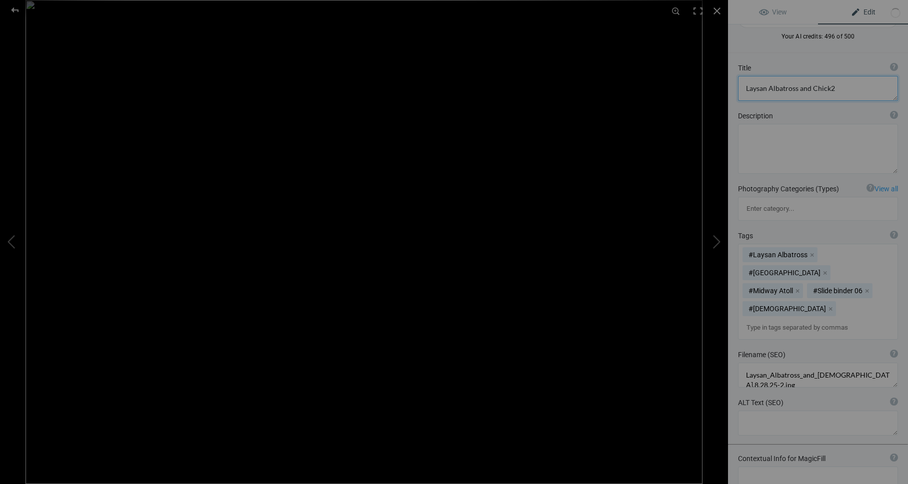
scroll to position [20, 0]
type textarea "Laysan Albatross and [DEMOGRAPHIC_DATA] 2"
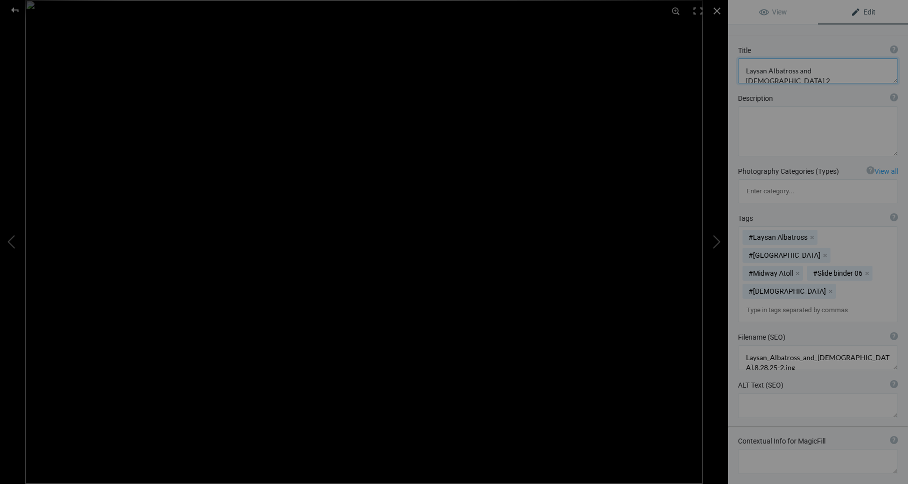
scroll to position [50, 0]
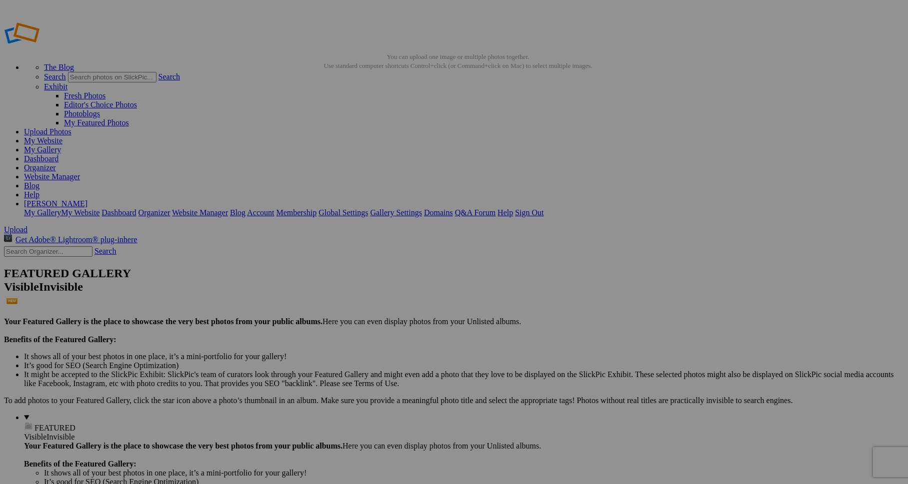
click at [284, 155] on img at bounding box center [278, 149] width 75 height 48
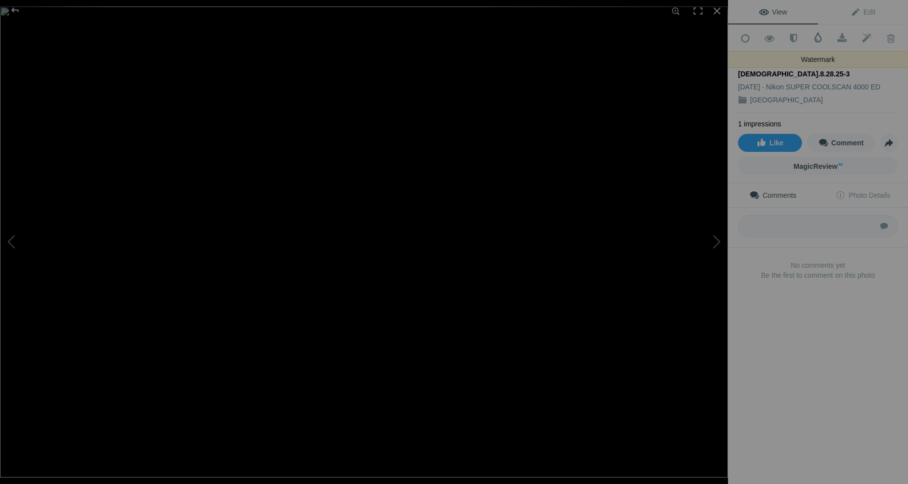
click at [818, 36] on span at bounding box center [818, 37] width 10 height 10
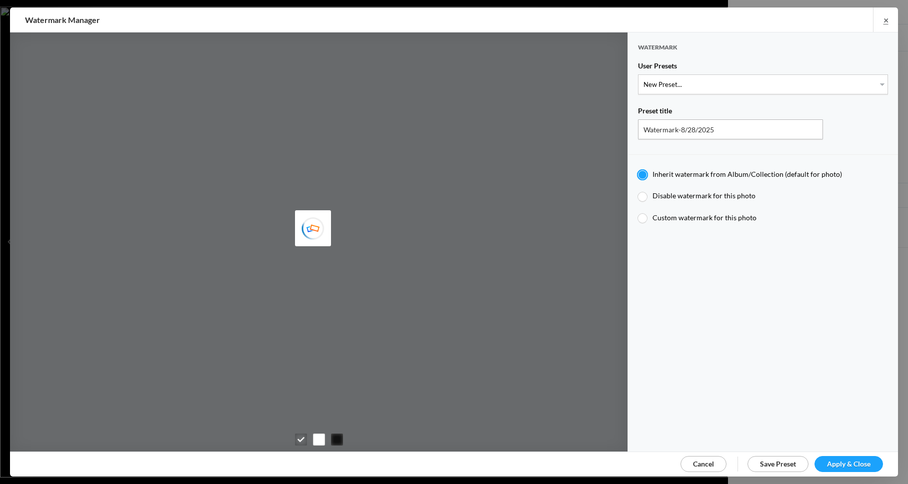
type input "JimLiskovec"
select select "1: Object"
type input "Watermark-7/22/2025"
radio input "false"
radio input "true"
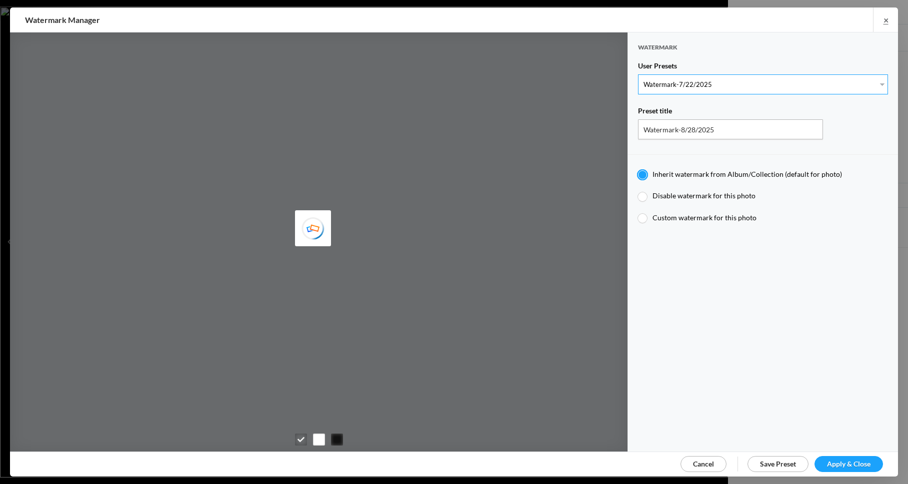
type input "Jim Liskovec"
radio input "false"
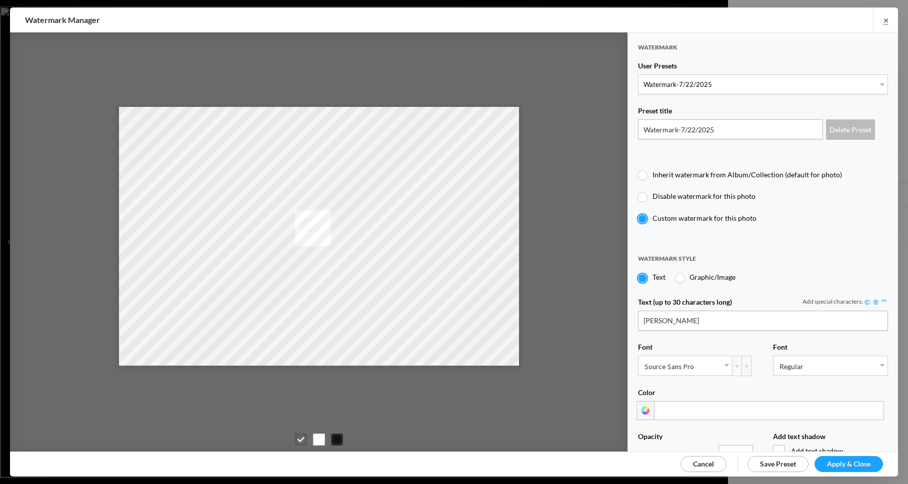
click at [838, 461] on span "Apply & Close" at bounding box center [848, 464] width 43 height 8
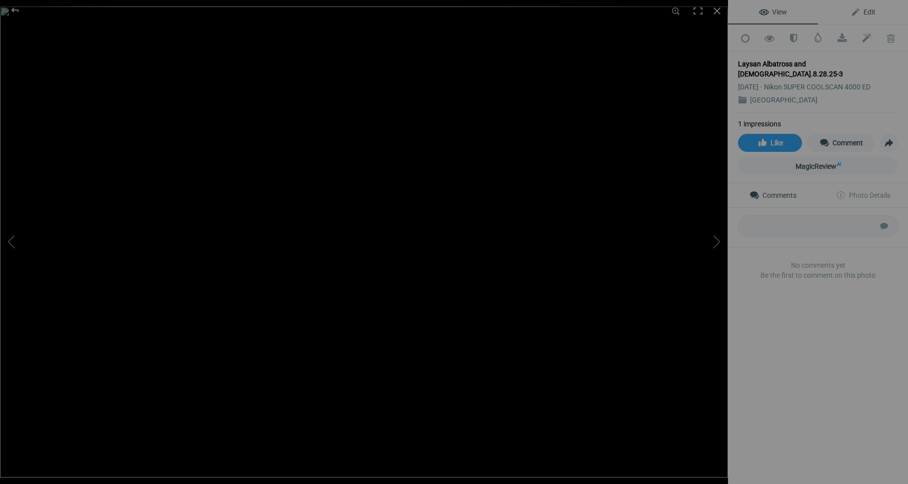
drag, startPoint x: 873, startPoint y: 9, endPoint x: 872, endPoint y: 14, distance: 5.1
click at [873, 9] on span "Edit" at bounding box center [862, 12] width 25 height 8
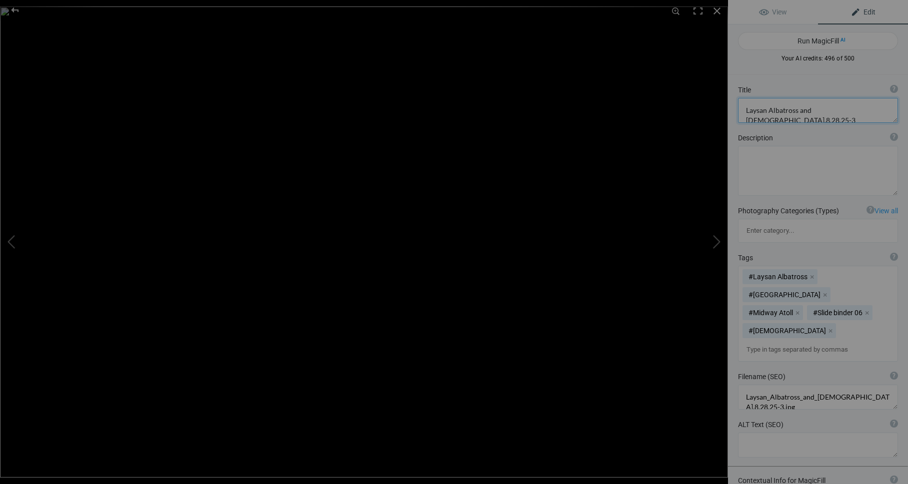
click at [858, 111] on textarea at bounding box center [818, 110] width 160 height 25
type textarea "Laysan Albatross and [DEMOGRAPHIC_DATA] 3"
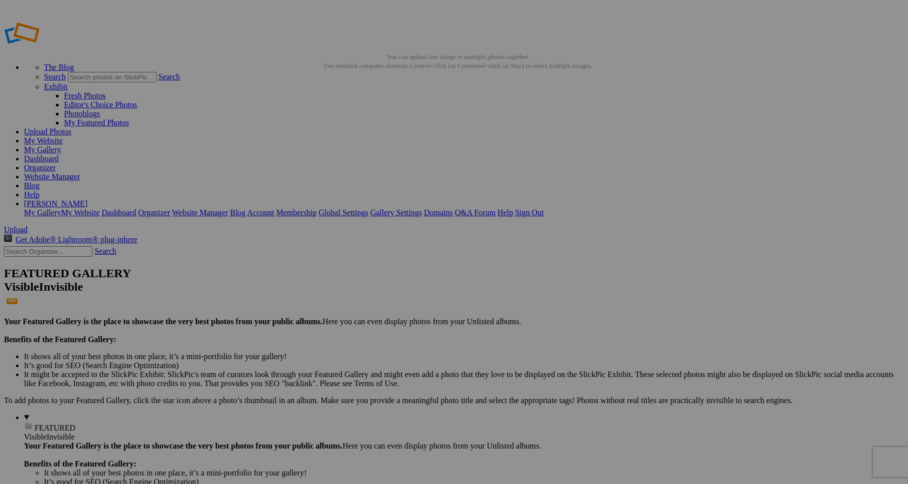
click at [279, 171] on img at bounding box center [278, 149] width 75 height 53
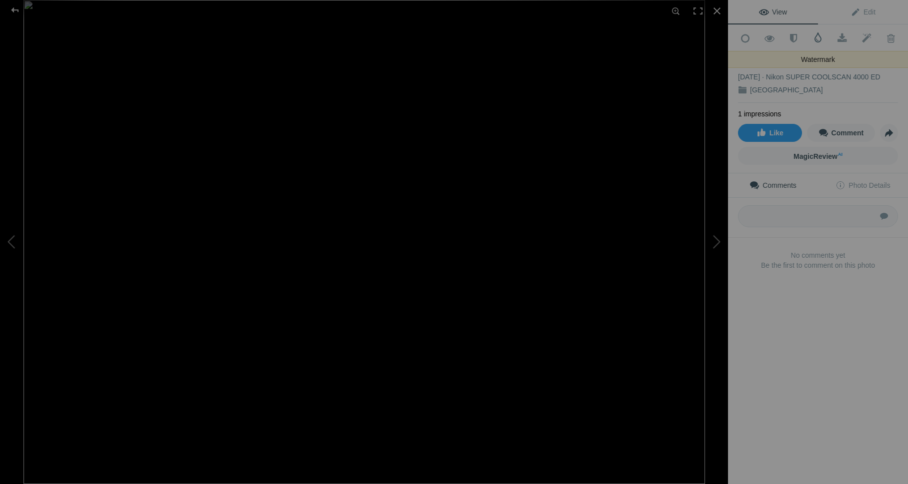
click at [817, 36] on span at bounding box center [818, 37] width 10 height 10
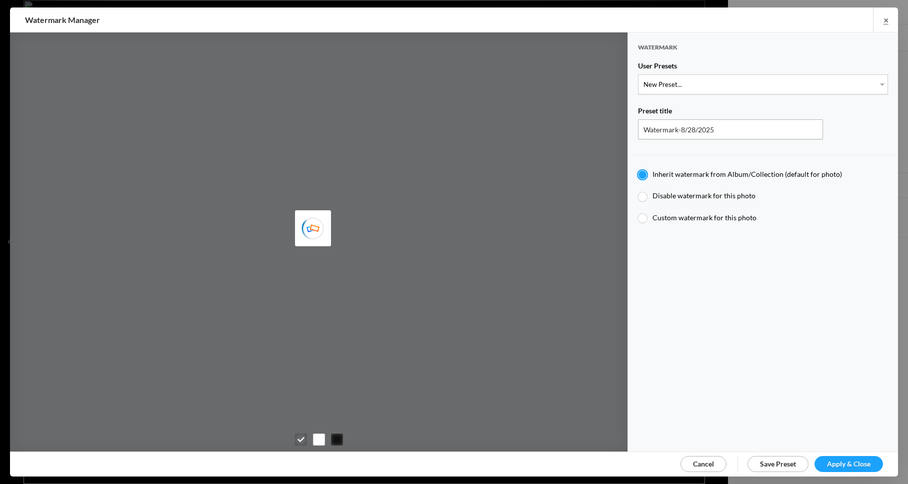
type input "JimLiskovec"
select select "1: Object"
type input "Watermark-7/22/2025"
radio input "false"
radio input "true"
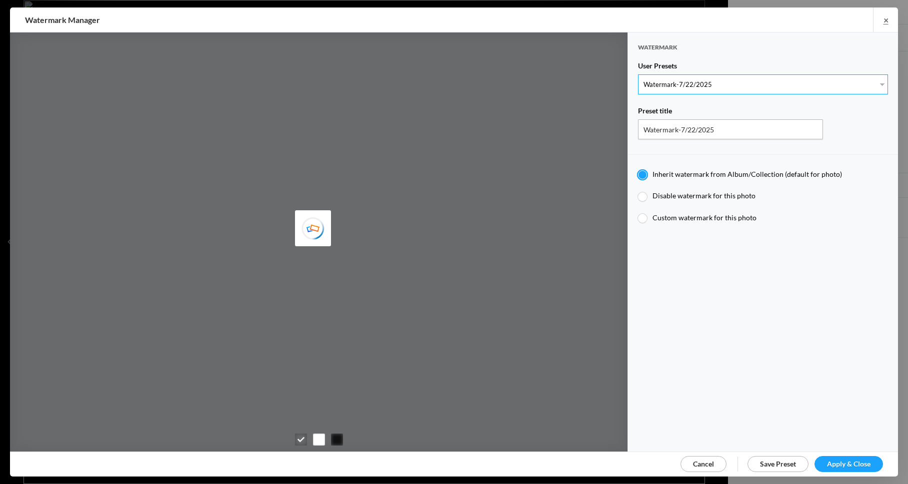
type input "Jim Liskovec"
radio input "false"
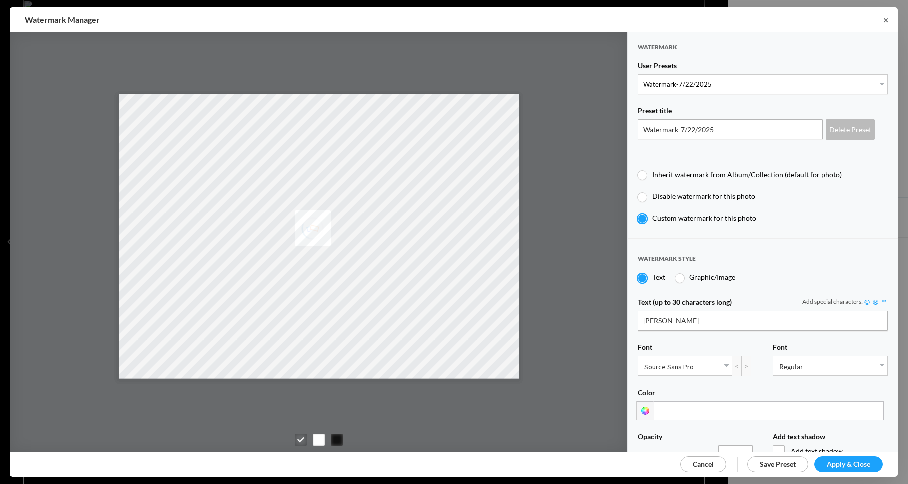
drag, startPoint x: 840, startPoint y: 459, endPoint x: 839, endPoint y: 452, distance: 6.6
click at [840, 460] on span "Apply & Close" at bounding box center [848, 464] width 43 height 8
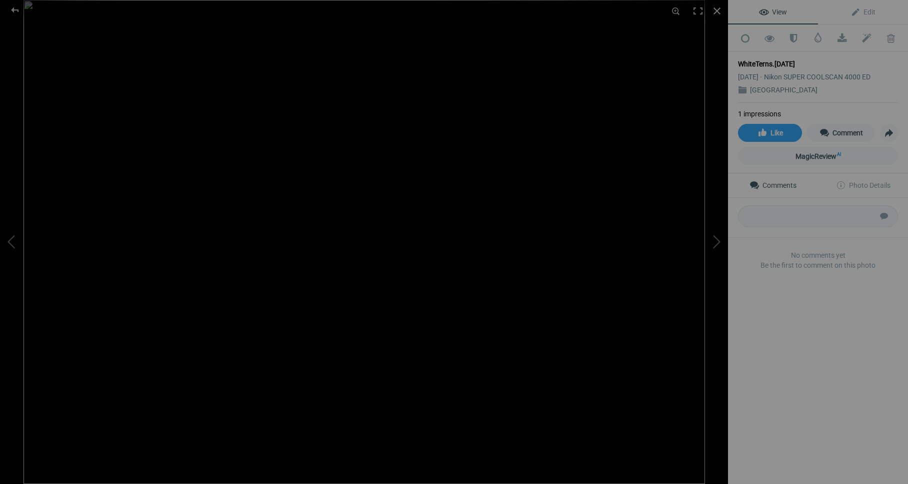
drag, startPoint x: 803, startPoint y: 58, endPoint x: 809, endPoint y: 62, distance: 6.9
click at [802, 59] on div "WhiteTerns.8.28.25" at bounding box center [818, 64] width 160 height 10
drag, startPoint x: 867, startPoint y: 9, endPoint x: 855, endPoint y: 20, distance: 16.3
click at [867, 9] on span "Edit" at bounding box center [862, 12] width 25 height 8
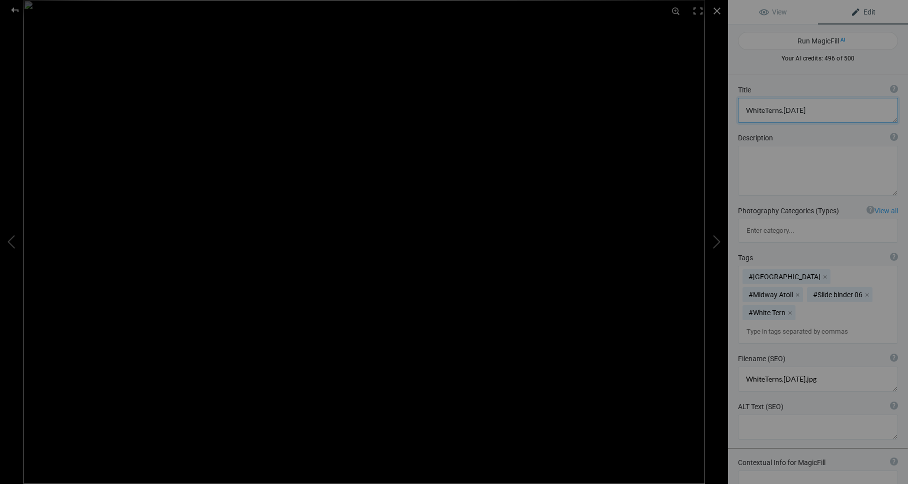
drag, startPoint x: 805, startPoint y: 111, endPoint x: 839, endPoint y: 113, distance: 33.6
click at [805, 111] on textarea at bounding box center [818, 110] width 160 height 25
click at [764, 109] on textarea at bounding box center [818, 110] width 160 height 25
type textarea "White Terns"
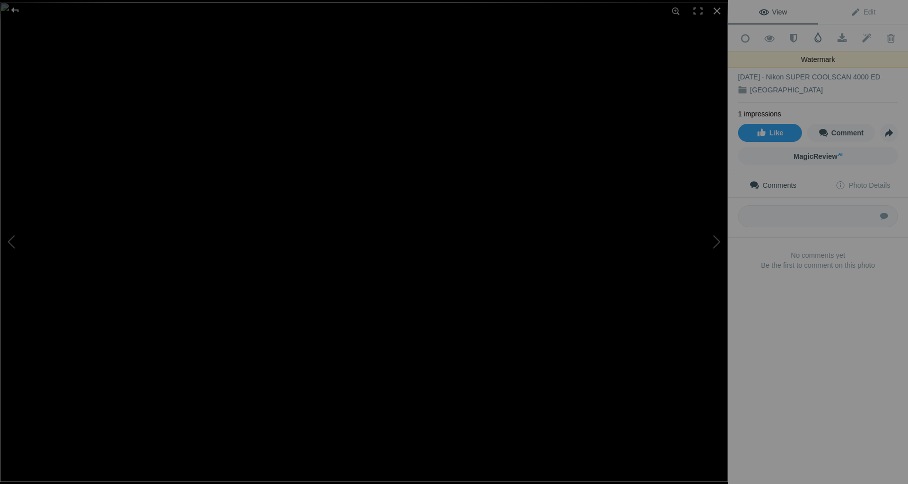
click at [818, 38] on span at bounding box center [818, 37] width 10 height 10
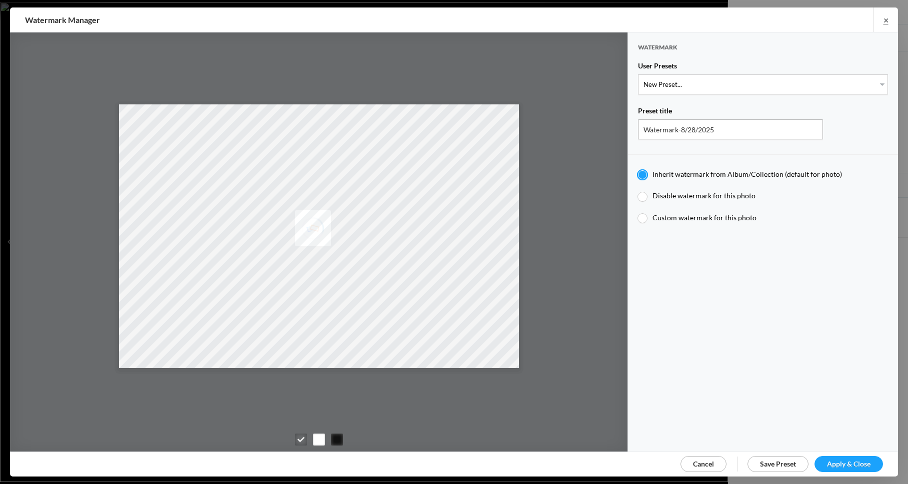
click at [829, 462] on span "Apply & Close" at bounding box center [848, 464] width 43 height 8
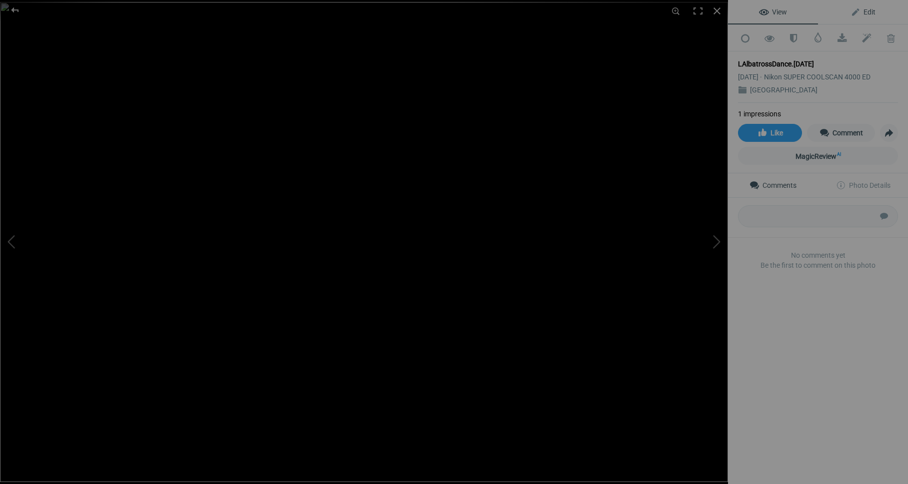
click at [871, 10] on span "Edit" at bounding box center [862, 12] width 25 height 8
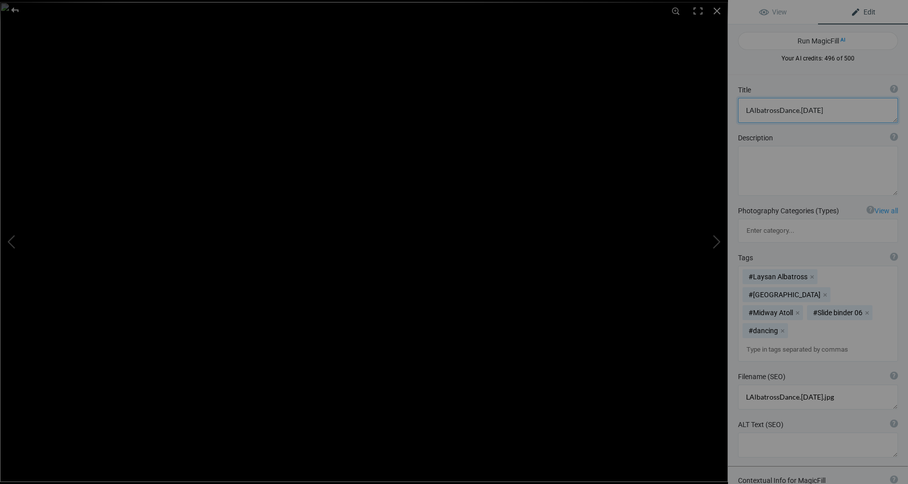
drag, startPoint x: 825, startPoint y: 110, endPoint x: 837, endPoint y: 110, distance: 12.5
click at [825, 110] on textarea at bounding box center [818, 110] width 160 height 25
drag, startPoint x: 749, startPoint y: 111, endPoint x: 756, endPoint y: 112, distance: 7.2
click at [749, 111] on textarea at bounding box center [818, 110] width 160 height 25
click at [798, 110] on textarea at bounding box center [818, 110] width 160 height 25
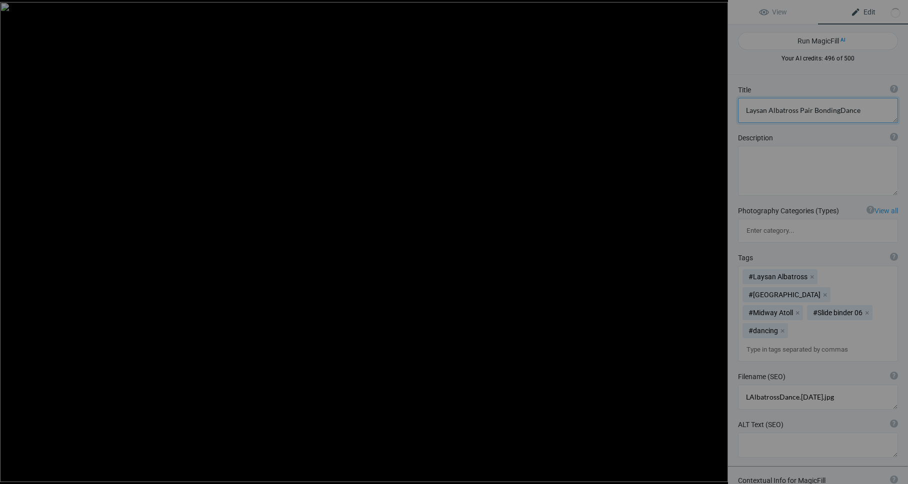
type textarea "Laysan Albatross Pair Bonding Dance"
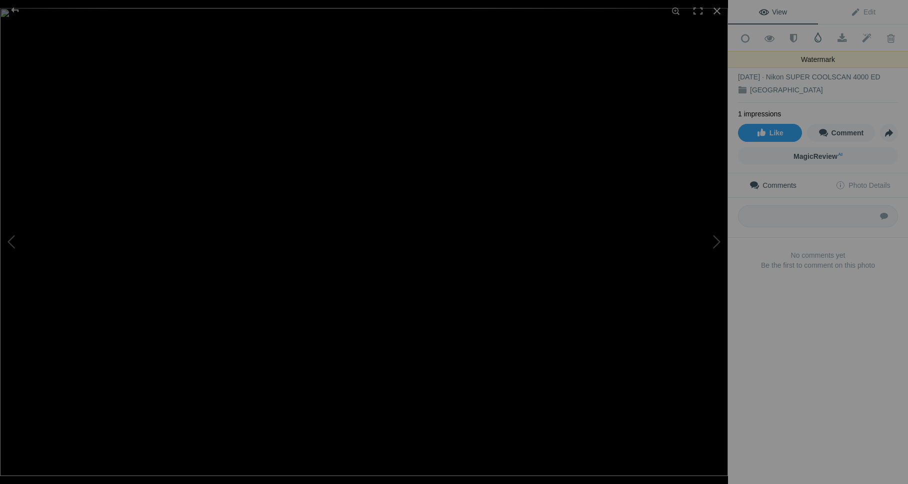
click at [819, 37] on span at bounding box center [818, 37] width 10 height 10
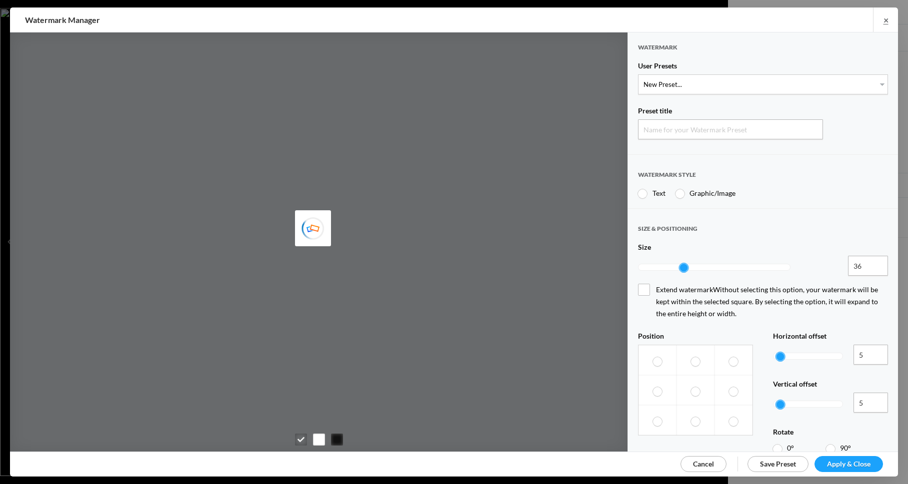
type input "Watermark-8/28/2025"
radio input "true"
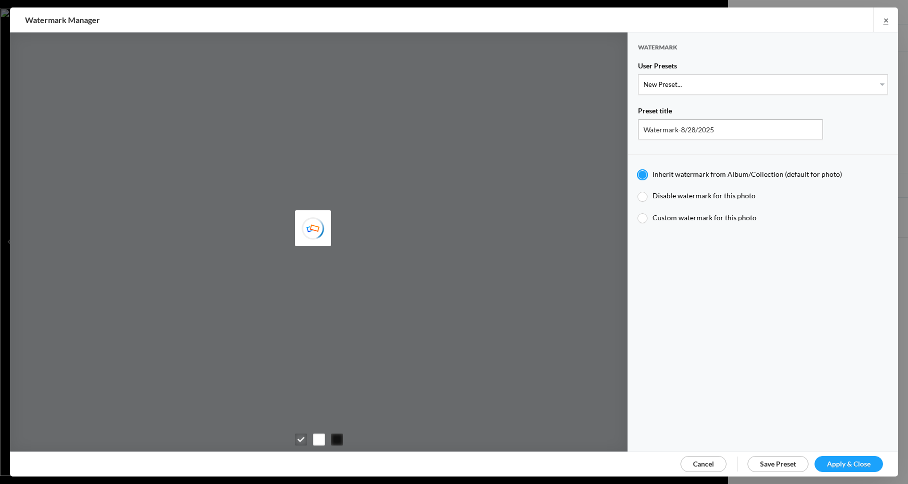
type input "JimLiskovec"
select select "1: Object"
type input "Watermark-7/22/2025"
type input "[PERSON_NAME]"
radio input "false"
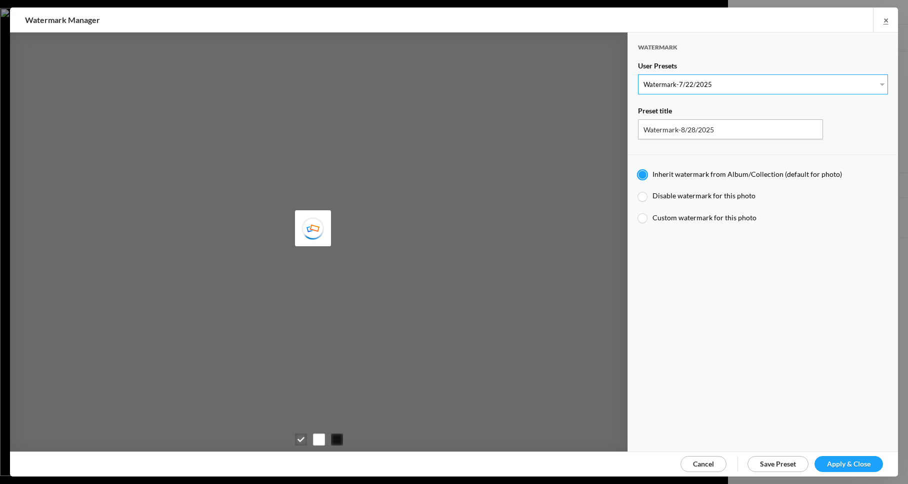
radio input "false"
radio input "true"
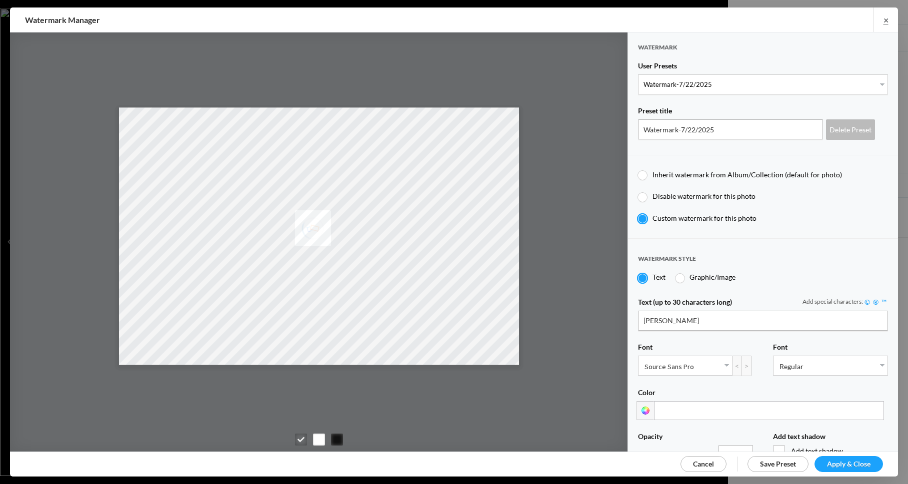
click at [836, 463] on span "Apply & Close" at bounding box center [848, 464] width 43 height 8
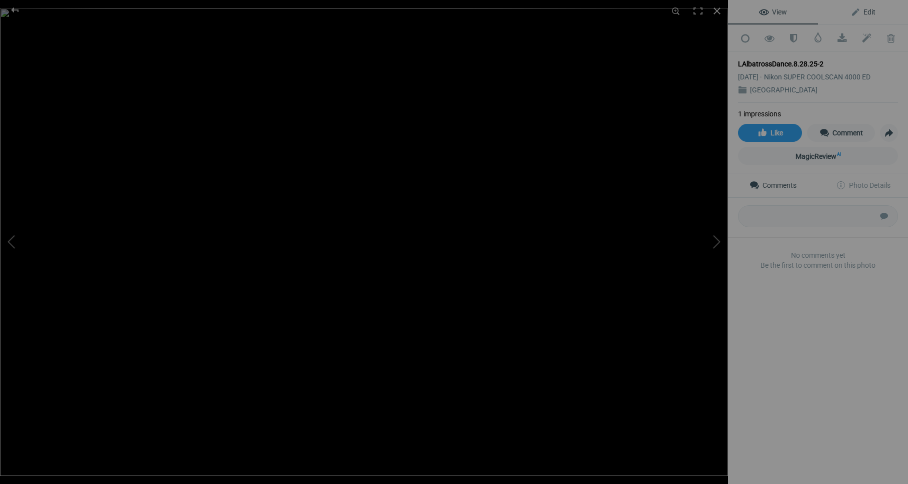
drag, startPoint x: 872, startPoint y: 10, endPoint x: 866, endPoint y: 15, distance: 7.4
click at [872, 10] on span "Edit" at bounding box center [862, 12] width 25 height 8
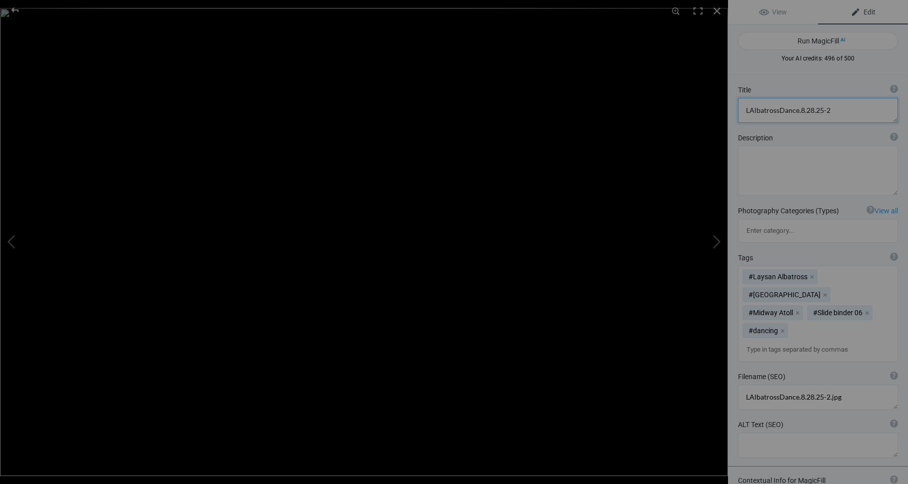
click at [832, 111] on textarea at bounding box center [818, 110] width 160 height 25
click at [748, 111] on textarea at bounding box center [818, 110] width 160 height 25
click at [797, 112] on textarea at bounding box center [818, 110] width 160 height 25
click at [823, 111] on textarea at bounding box center [818, 110] width 160 height 25
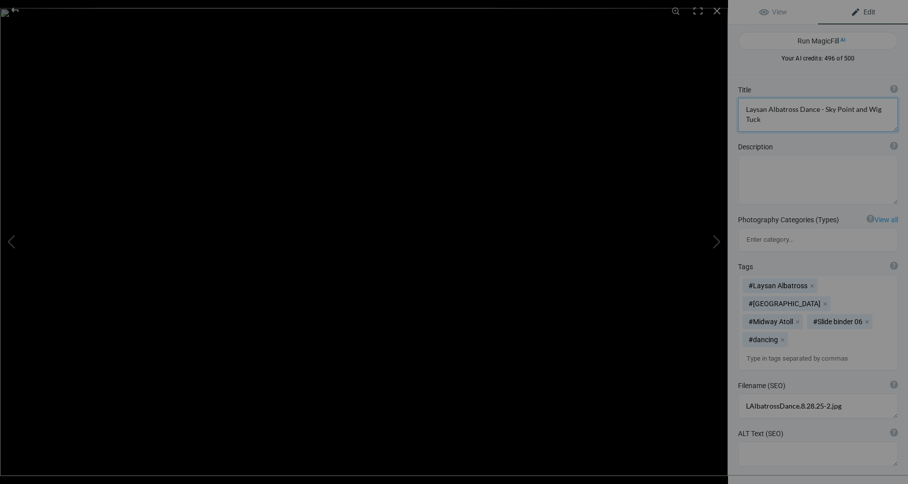
click at [874, 111] on textarea at bounding box center [818, 115] width 160 height 34
type textarea "Laysan Albatross Dance - Sky Point and Wing Tuck"
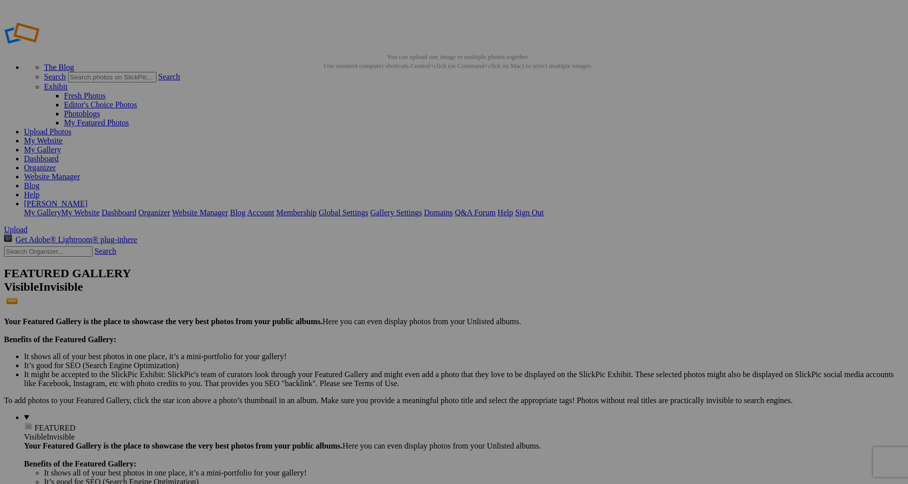
click at [275, 152] on img at bounding box center [278, 149] width 75 height 48
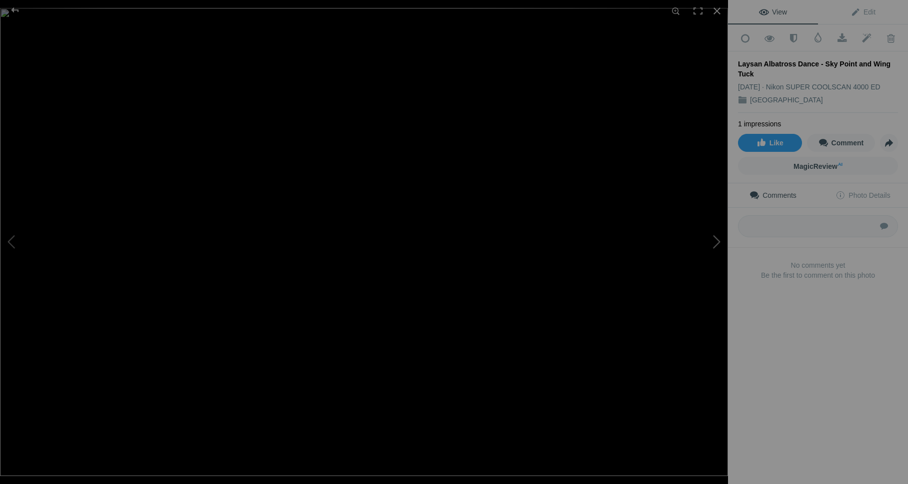
click at [718, 240] on button at bounding box center [690, 242] width 75 height 174
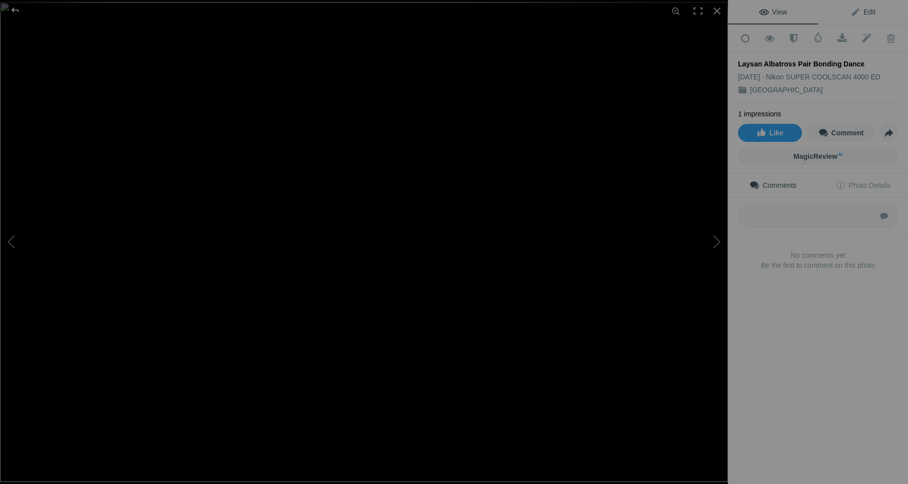
click at [871, 12] on span "Edit" at bounding box center [862, 12] width 25 height 8
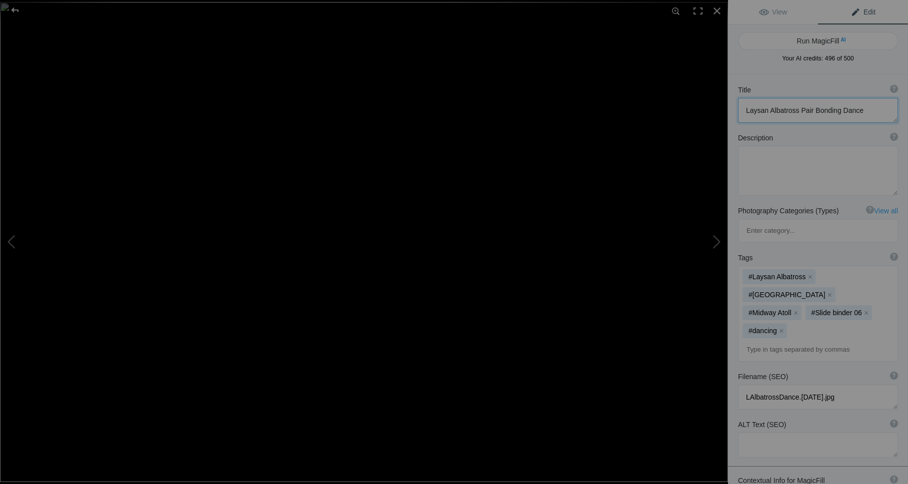
click at [862, 111] on textarea at bounding box center [818, 110] width 160 height 25
type textarea "Laysan Albatross Pair Bonding Dance - Sky Point"
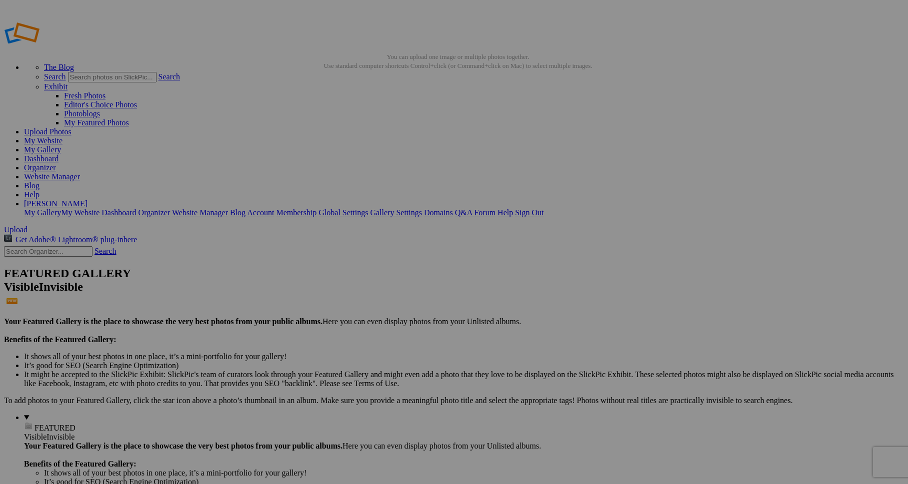
click at [278, 142] on img at bounding box center [278, 149] width 75 height 48
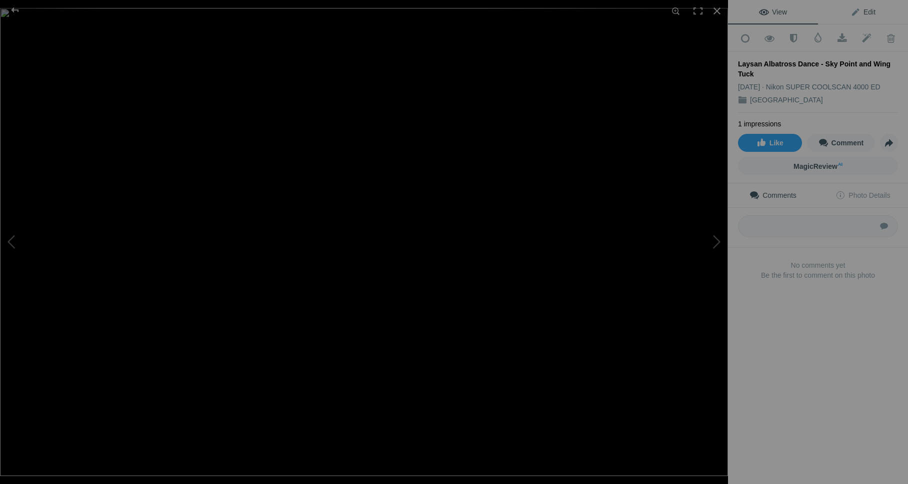
click at [871, 9] on span "Edit" at bounding box center [862, 12] width 25 height 8
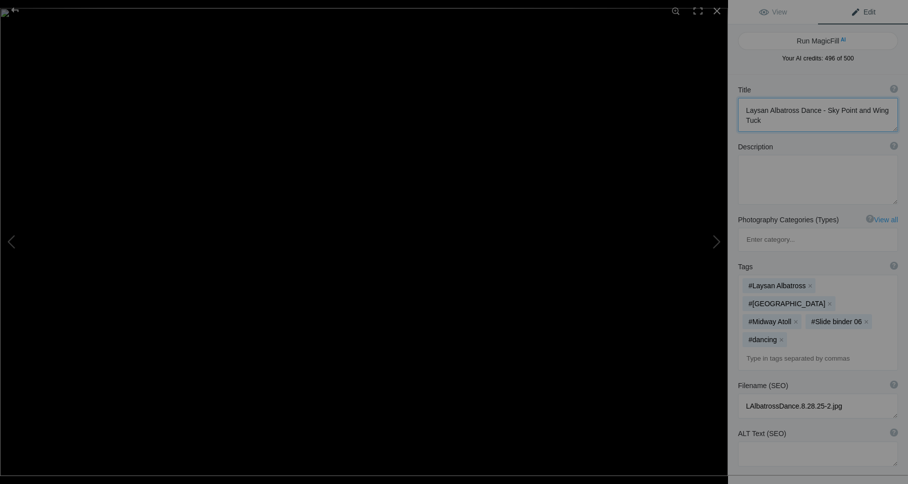
drag, startPoint x: 799, startPoint y: 111, endPoint x: 819, endPoint y: 116, distance: 20.3
click at [799, 111] on textarea at bounding box center [818, 115] width 160 height 34
type textarea "Laysan Albatross Pair Bonding Dance - Sky Point and Wing Tuck"
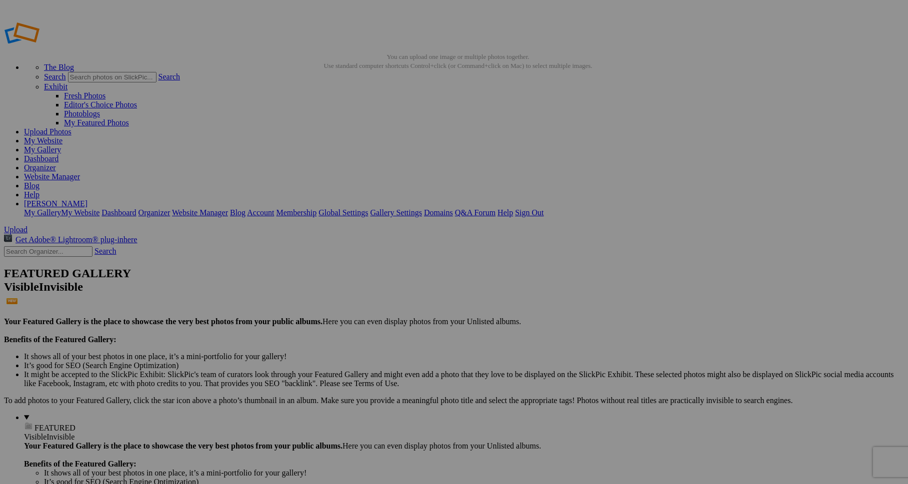
click at [461, 154] on img at bounding box center [456, 149] width 75 height 53
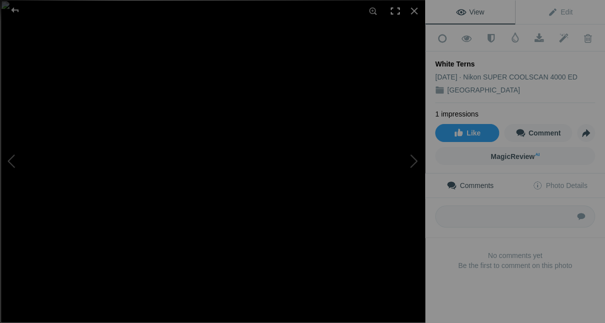
click at [394, 11] on div at bounding box center [395, 11] width 22 height 22
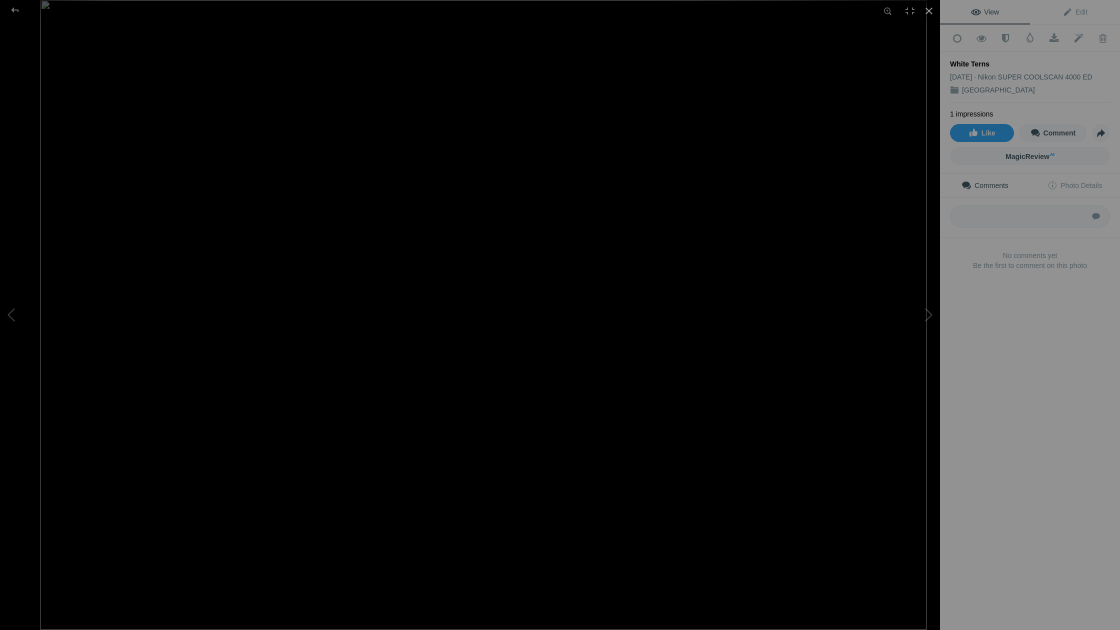
click at [907, 10] on div at bounding box center [929, 11] width 22 height 22
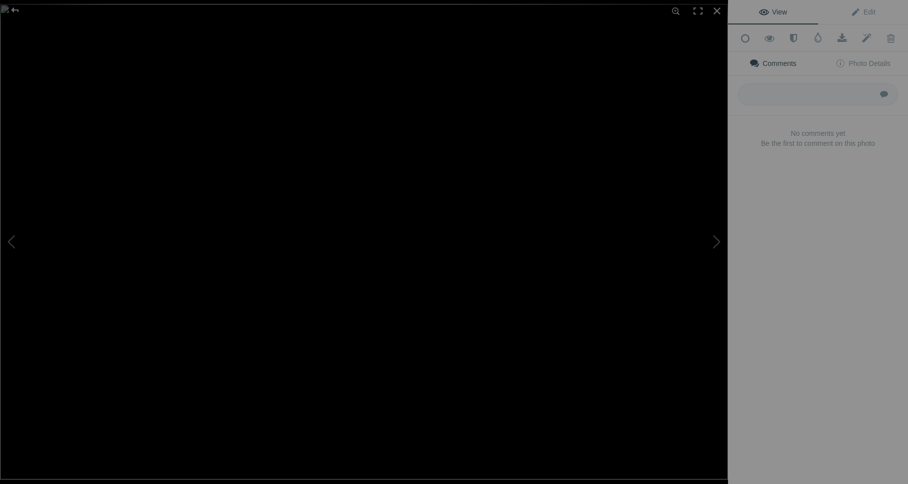
click at [378, 313] on img at bounding box center [364, 242] width 728 height 476
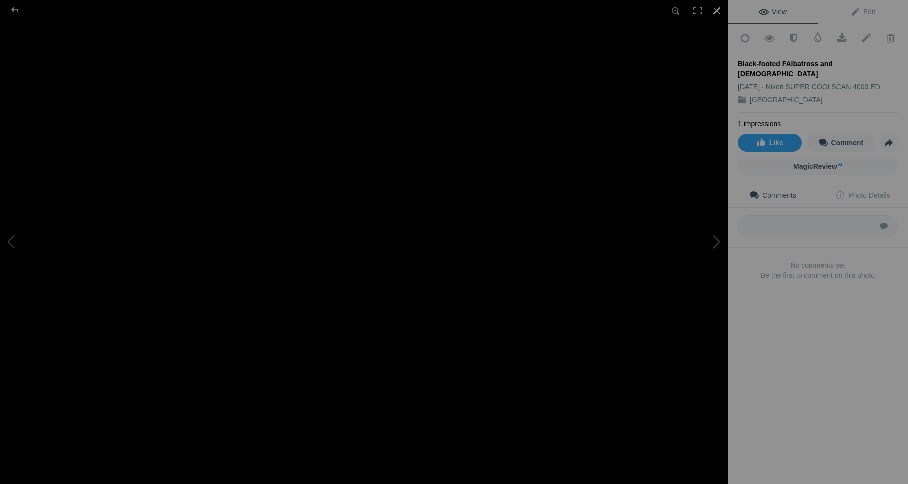
click at [716, 9] on div at bounding box center [717, 11] width 22 height 22
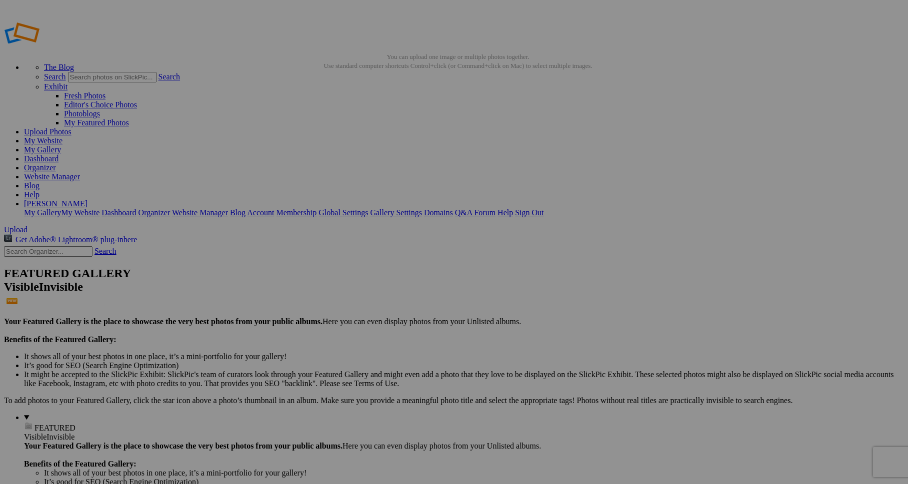
click at [387, 307] on span "Yes" at bounding box center [381, 307] width 11 height 8
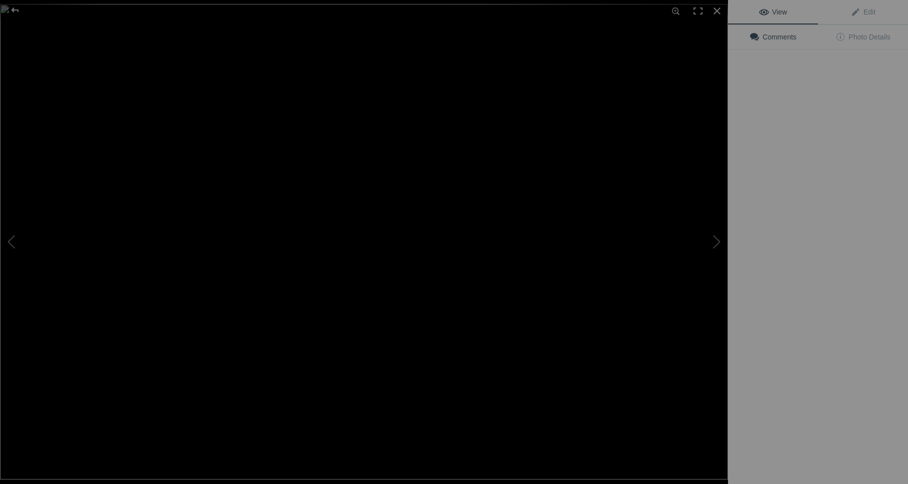
click at [269, 163] on img at bounding box center [364, 242] width 728 height 476
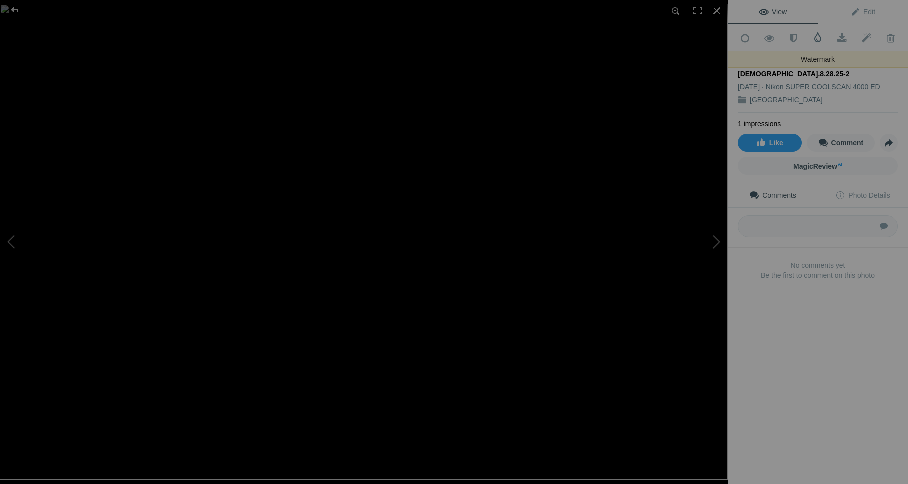
click at [818, 38] on span at bounding box center [818, 37] width 10 height 10
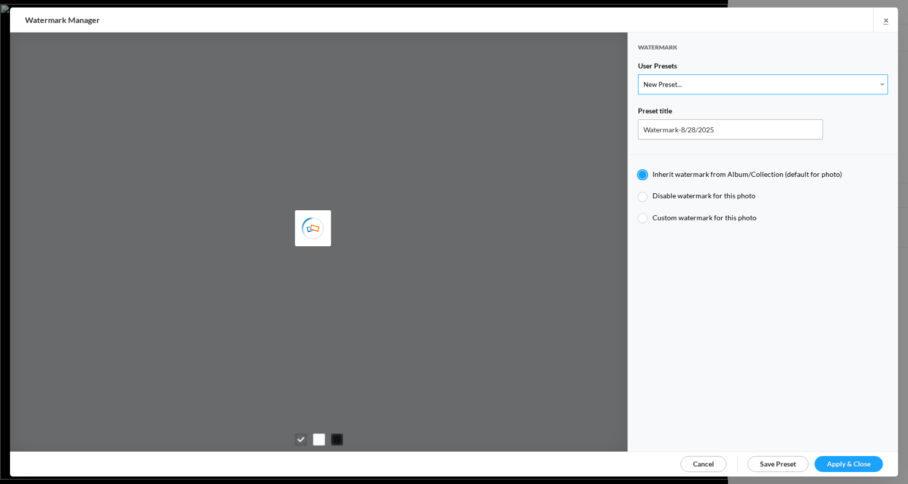
select select "1: Object"
type input "Watermark-7/22/2025"
radio input "false"
radio input "true"
type input "Jim Liskovec"
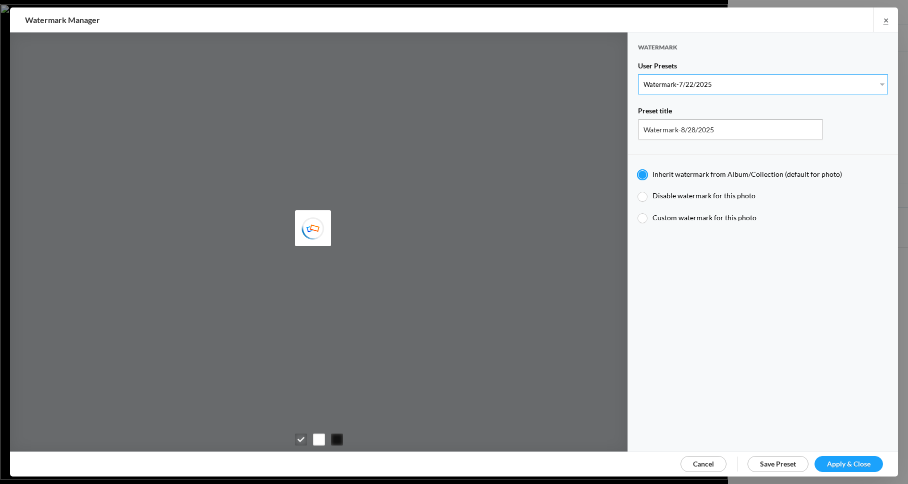
radio input "false"
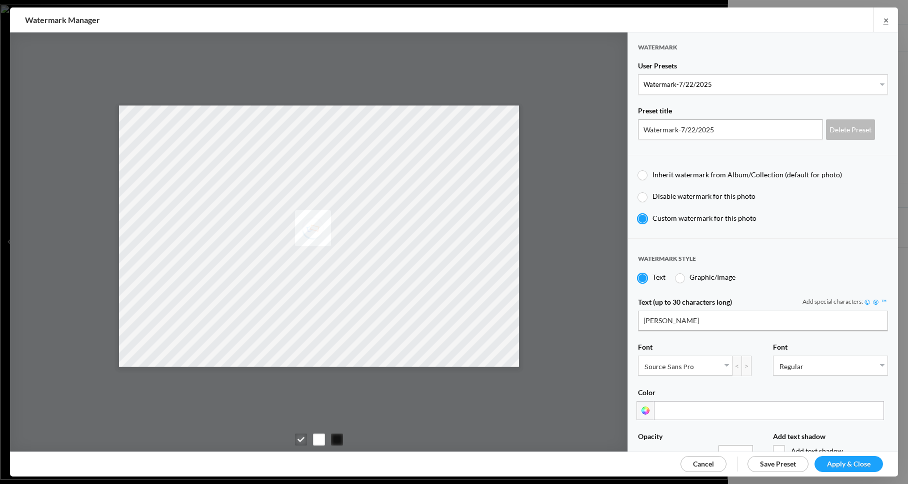
click at [844, 461] on span "Apply & Close" at bounding box center [848, 464] width 43 height 8
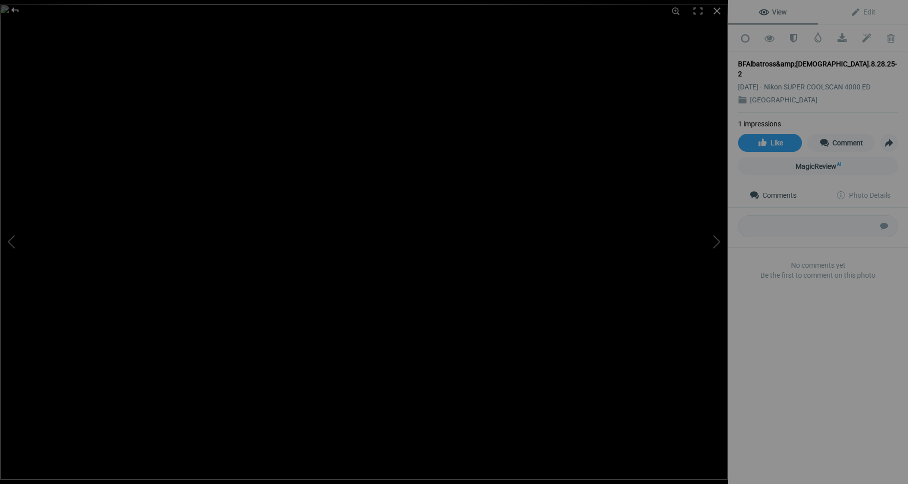
click at [850, 61] on div "BFAlbatross&amp;Chick.8.28.25-2" at bounding box center [818, 69] width 160 height 20
click at [867, 8] on span "Edit" at bounding box center [862, 12] width 25 height 8
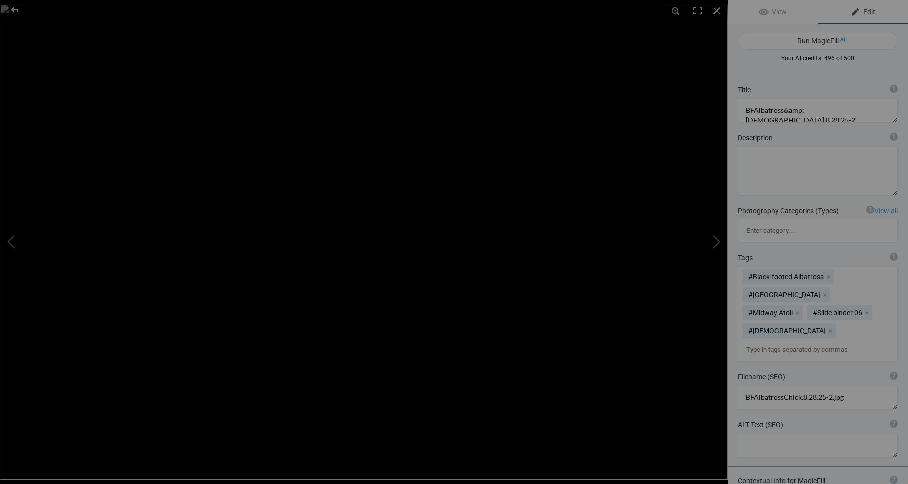
click at [871, 10] on span "Edit" at bounding box center [862, 12] width 25 height 8
click at [853, 110] on textarea at bounding box center [818, 110] width 160 height 25
click at [750, 110] on textarea at bounding box center [818, 110] width 160 height 25
click at [839, 111] on textarea at bounding box center [818, 110] width 160 height 25
drag, startPoint x: 790, startPoint y: 110, endPoint x: 809, endPoint y: 111, distance: 19.5
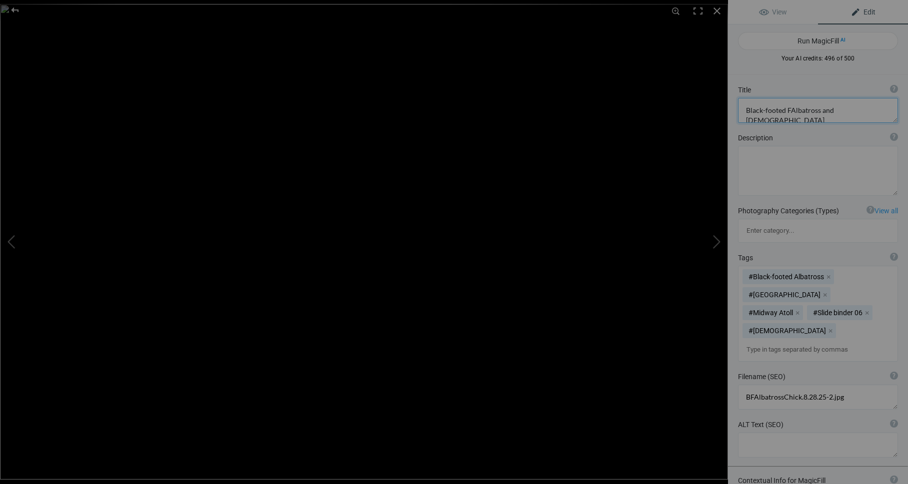
click at [790, 110] on textarea at bounding box center [818, 110] width 160 height 25
type textarea "Black-footed Albatross and [DEMOGRAPHIC_DATA]"
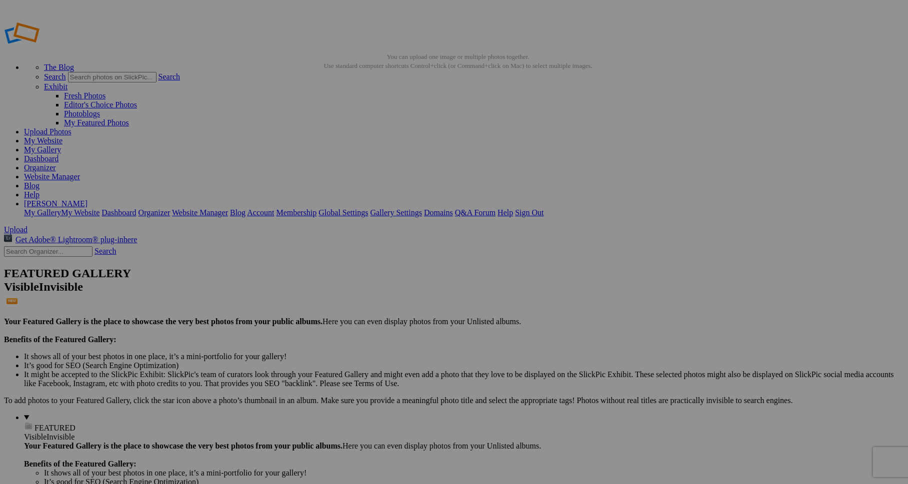
click at [281, 281] on img at bounding box center [278, 276] width 75 height 49
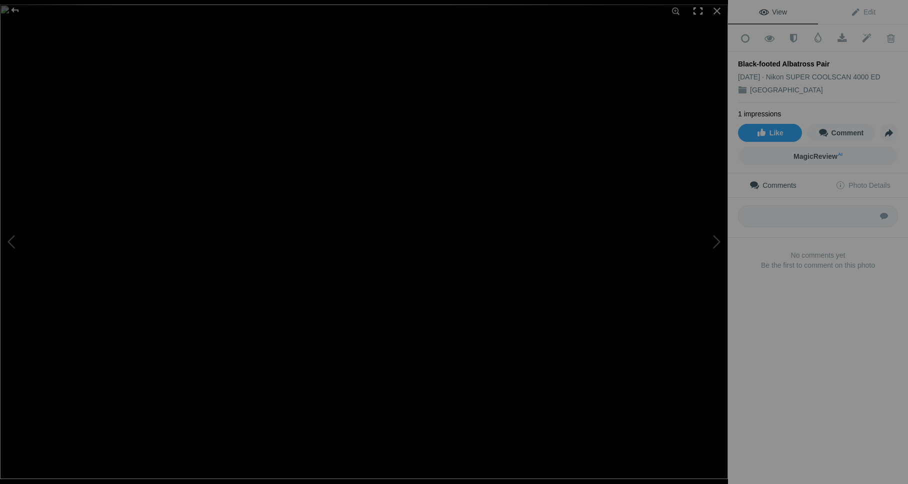
click at [698, 9] on div at bounding box center [698, 11] width 22 height 22
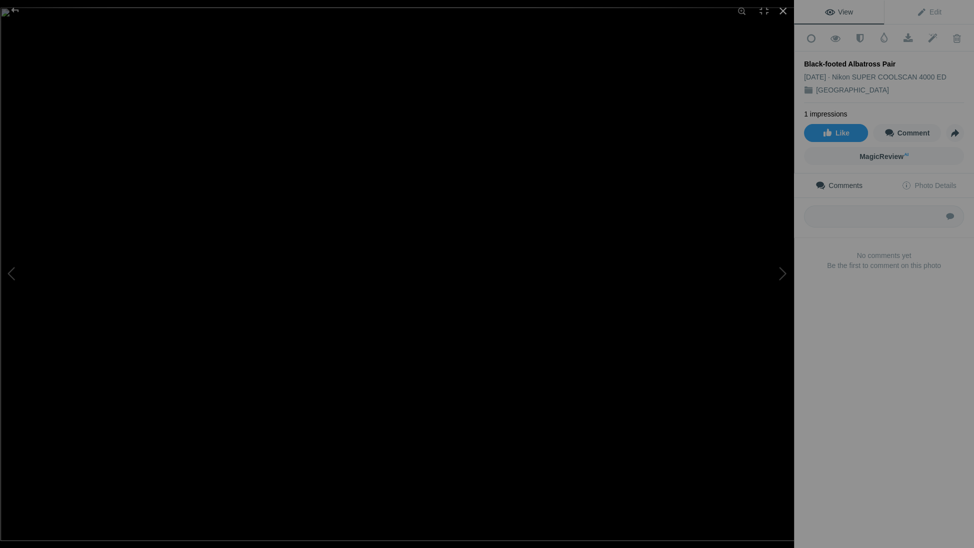
click at [778, 9] on div at bounding box center [783, 11] width 22 height 22
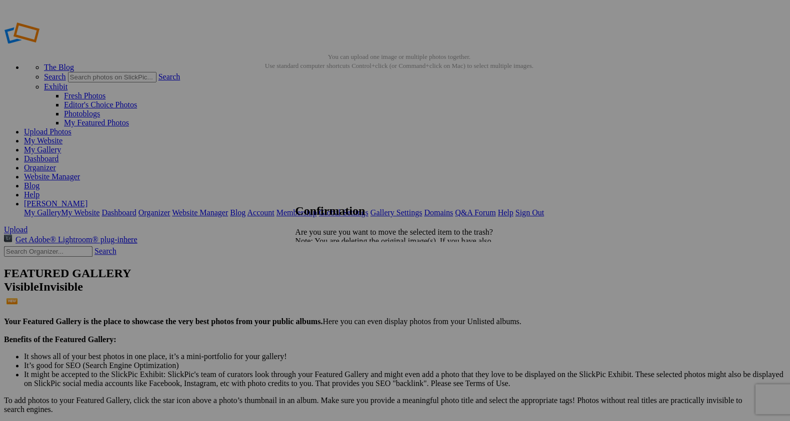
click at [328, 273] on span "Yes" at bounding box center [322, 276] width 11 height 8
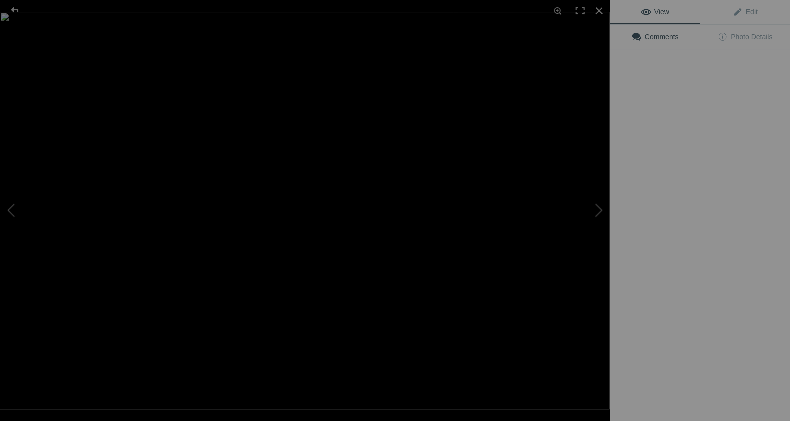
click at [282, 161] on img at bounding box center [304, 210] width 609 height 397
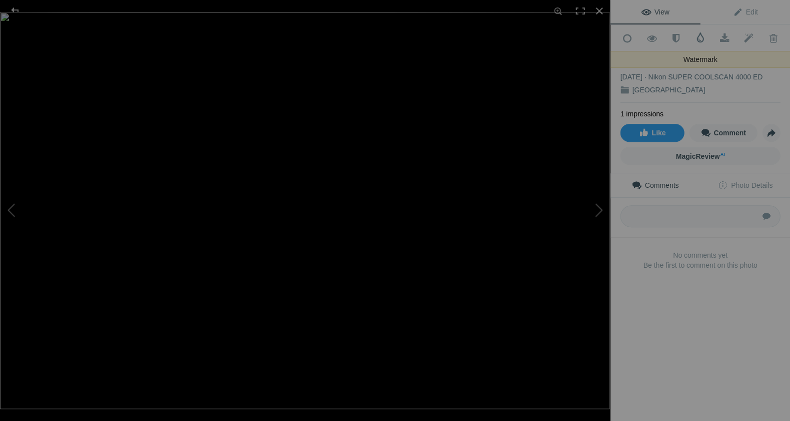
click at [698, 37] on span at bounding box center [700, 37] width 10 height 10
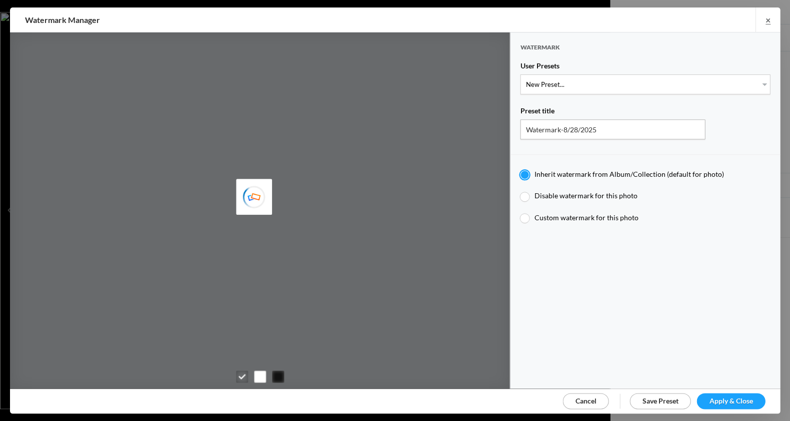
type input "JimLiskovec"
select select "1: Object"
type input "Watermark-7/22/2025"
radio input "false"
radio input "true"
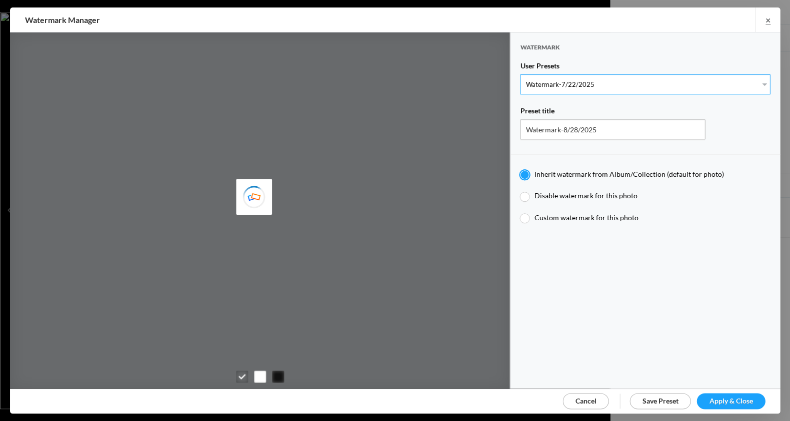
type input "Jim Liskovec"
radio input "false"
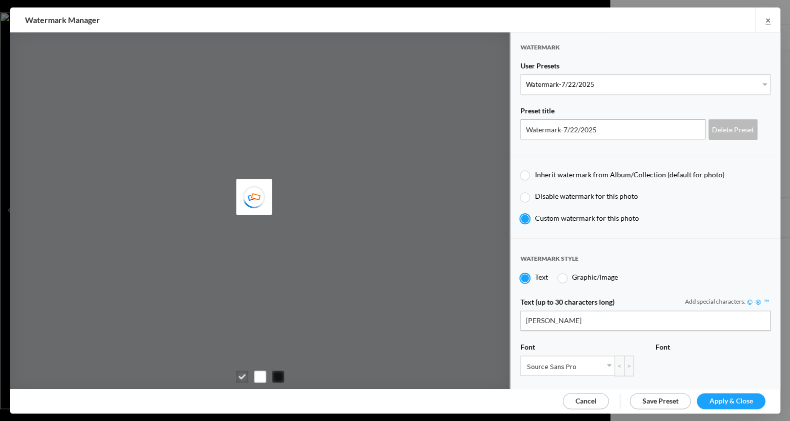
drag, startPoint x: 717, startPoint y: 398, endPoint x: 713, endPoint y: 389, distance: 9.8
click at [717, 398] on span "Apply & Close" at bounding box center [730, 401] width 43 height 8
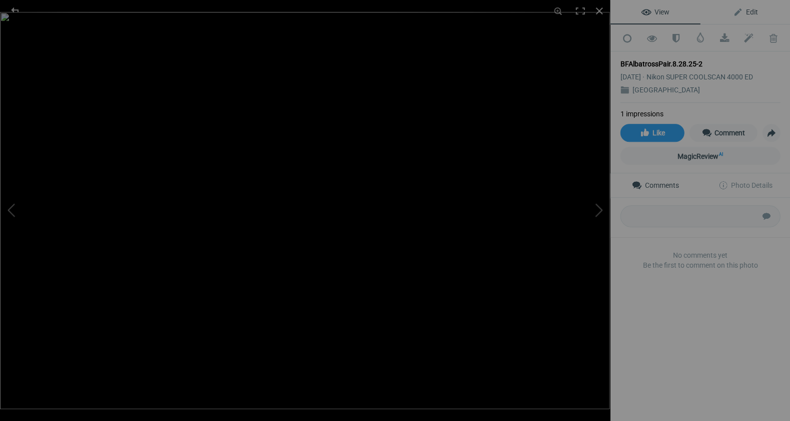
click at [751, 11] on span "Edit" at bounding box center [744, 12] width 25 height 8
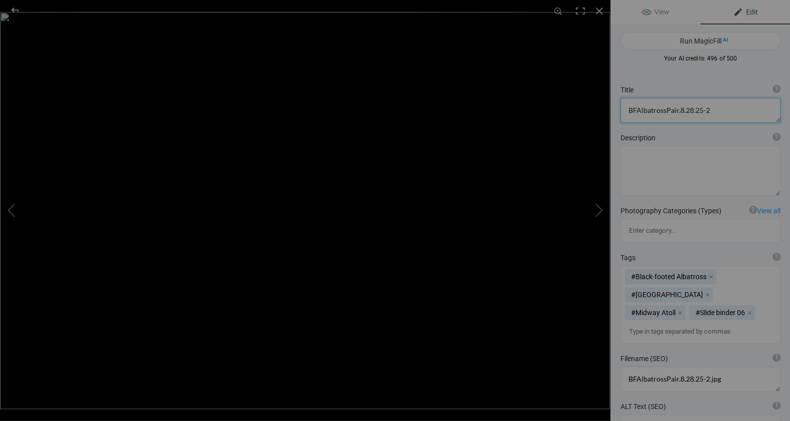
drag, startPoint x: 707, startPoint y: 109, endPoint x: 731, endPoint y: 107, distance: 24.5
click at [707, 109] on textarea at bounding box center [700, 110] width 160 height 25
drag, startPoint x: 633, startPoint y: 109, endPoint x: 650, endPoint y: 110, distance: 17.1
click at [634, 109] on textarea at bounding box center [700, 110] width 160 height 25
click at [696, 110] on textarea at bounding box center [700, 110] width 160 height 25
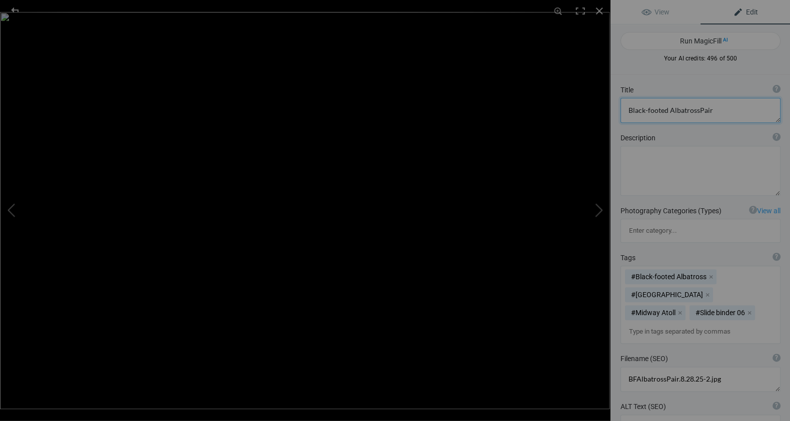
type textarea "Black-footed Albatross Pair"
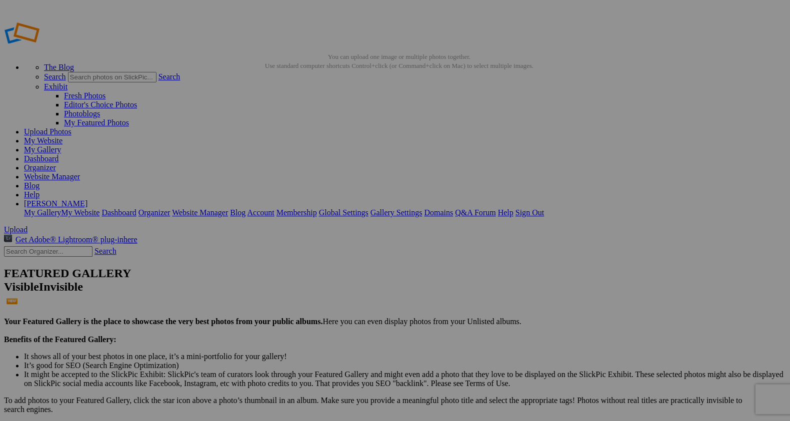
click at [328, 276] on span "Yes" at bounding box center [322, 276] width 11 height 8
